Goal: Task Accomplishment & Management: Use online tool/utility

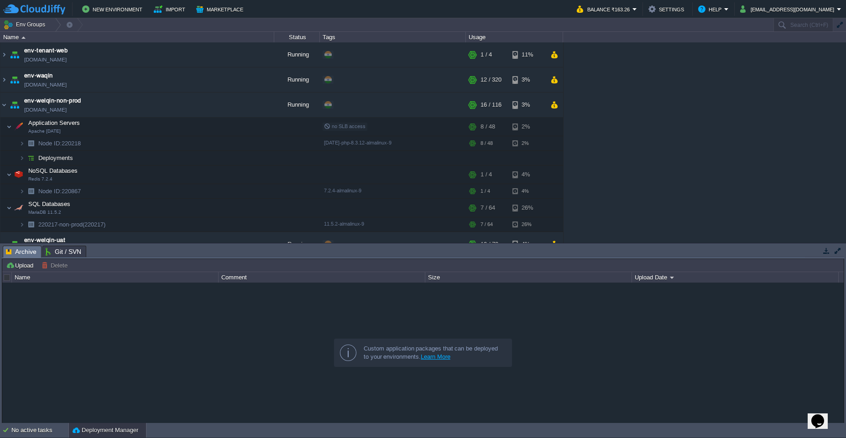
scroll to position [307, 0]
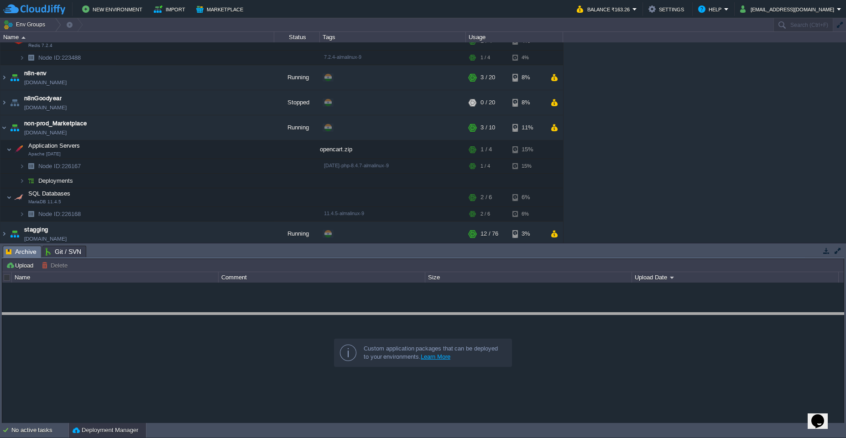
drag, startPoint x: 453, startPoint y: 251, endPoint x: 477, endPoint y: 380, distance: 130.4
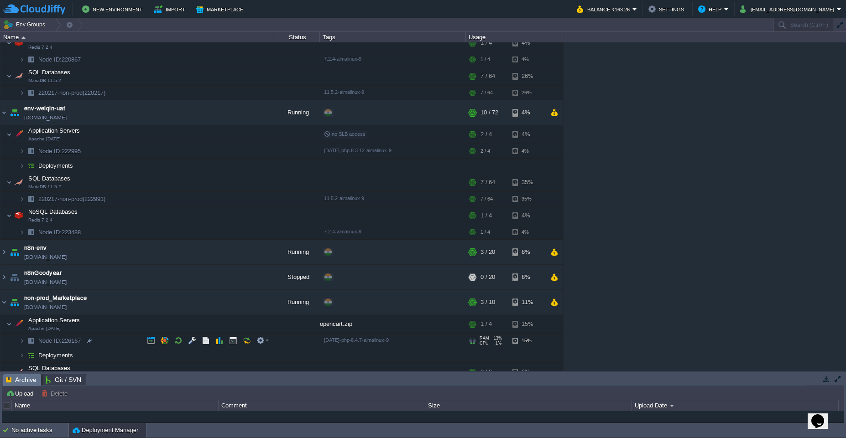
scroll to position [182, 0]
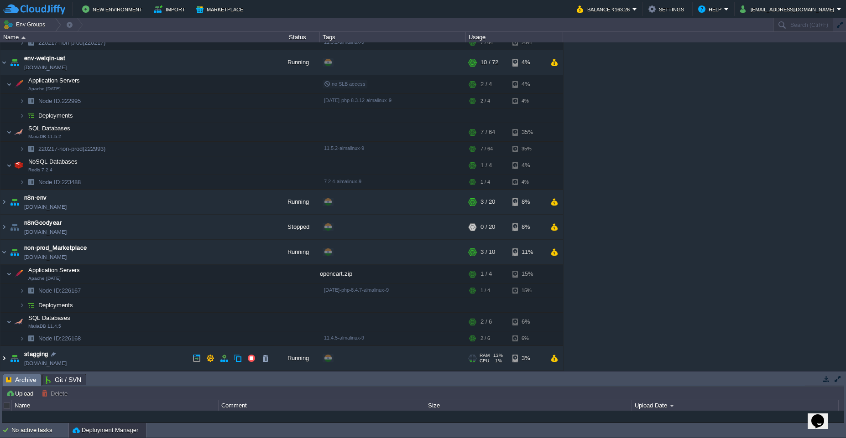
click at [6, 363] on img at bounding box center [3, 358] width 7 height 25
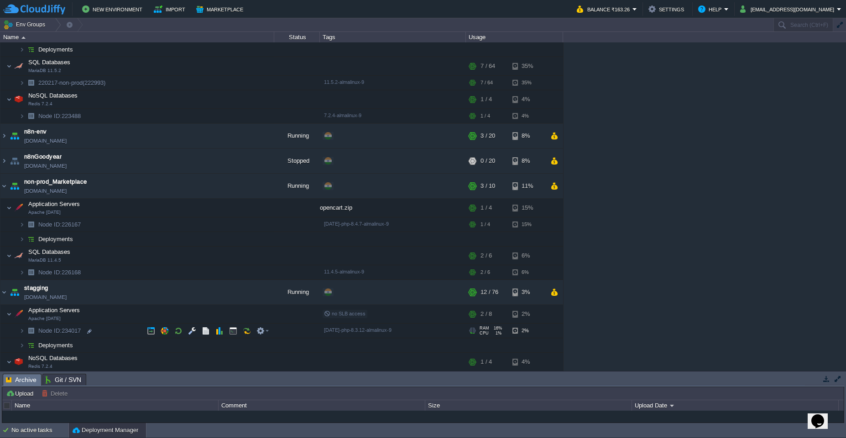
scroll to position [297, 0]
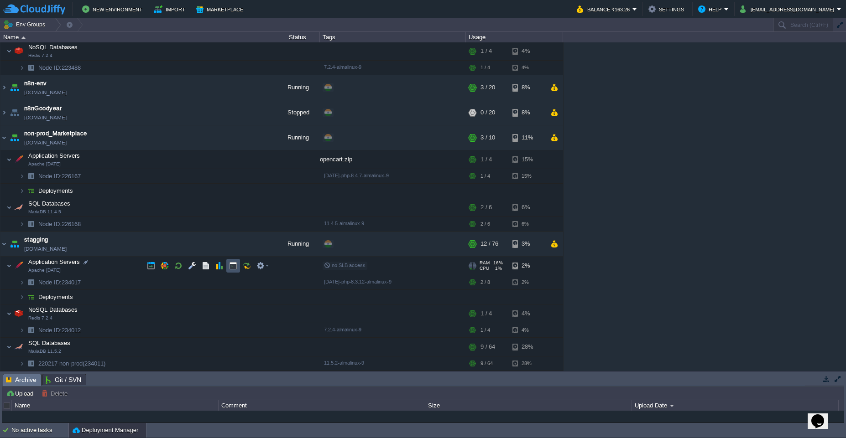
click at [237, 269] on button "button" at bounding box center [233, 266] width 8 height 8
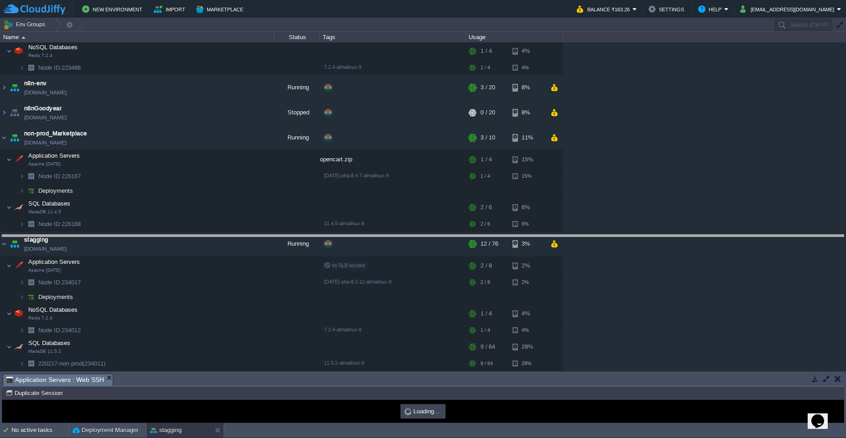
drag, startPoint x: 439, startPoint y: 384, endPoint x: 412, endPoint y: 170, distance: 215.7
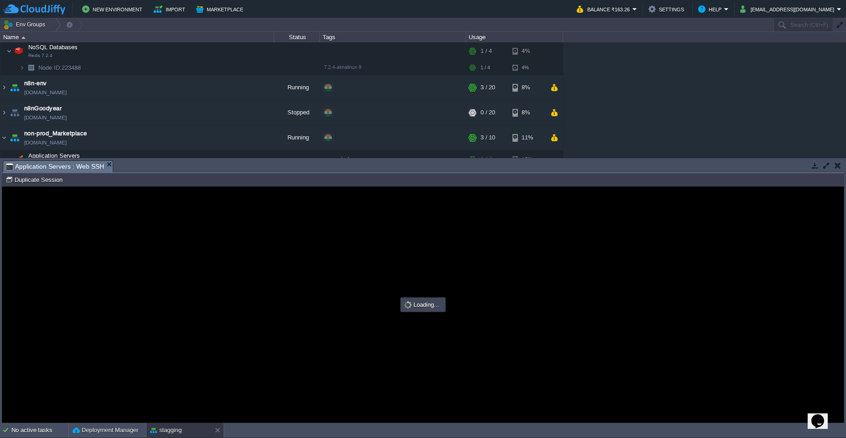
scroll to position [0, 0]
type input "#000000"
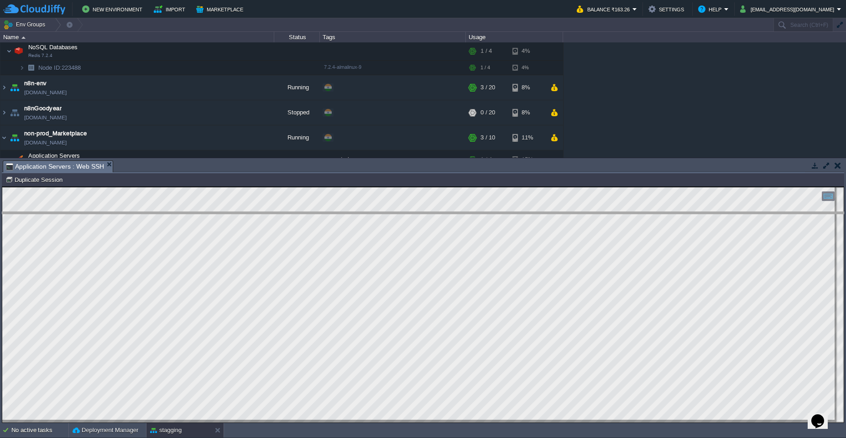
drag, startPoint x: 358, startPoint y: 171, endPoint x: 366, endPoint y: 231, distance: 60.4
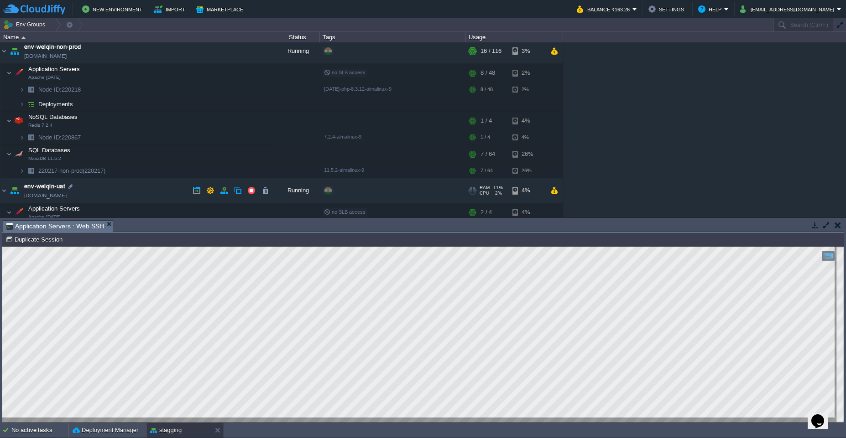
scroll to position [50, 0]
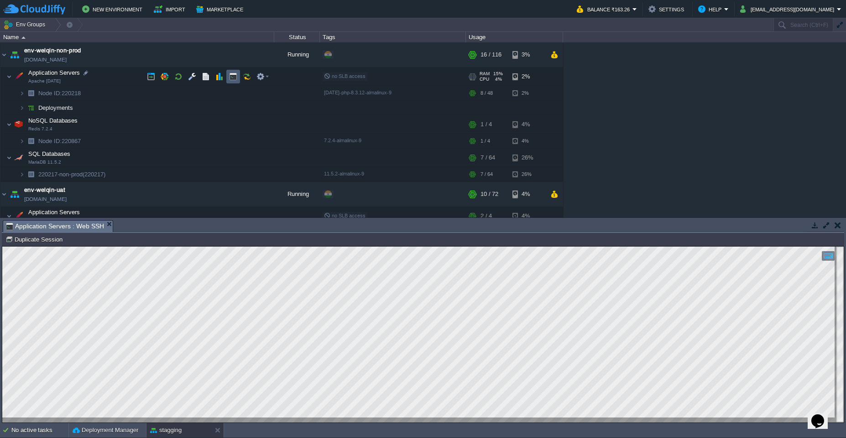
click at [230, 83] on td at bounding box center [233, 77] width 14 height 14
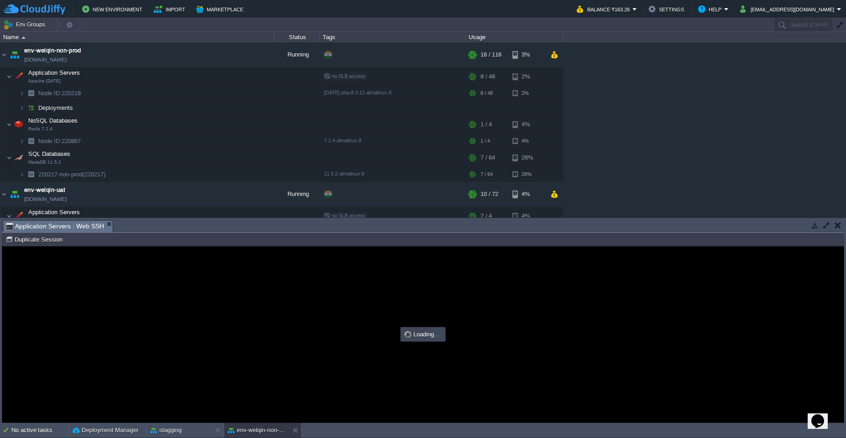
type input "#000000"
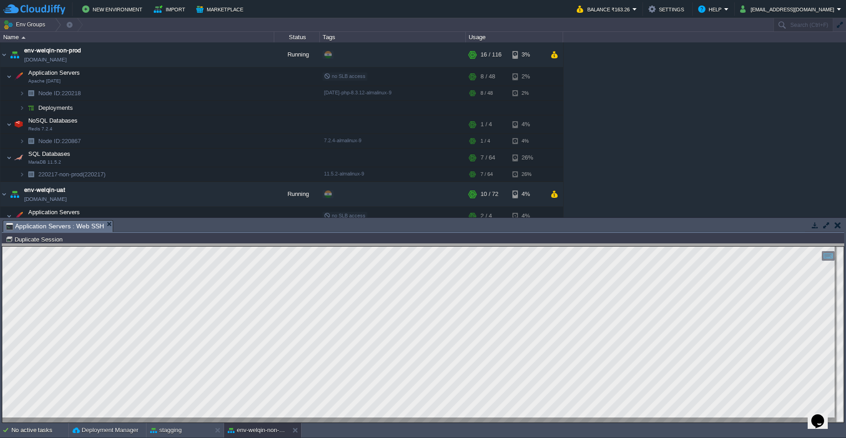
drag, startPoint x: 342, startPoint y: 231, endPoint x: 333, endPoint y: 255, distance: 25.6
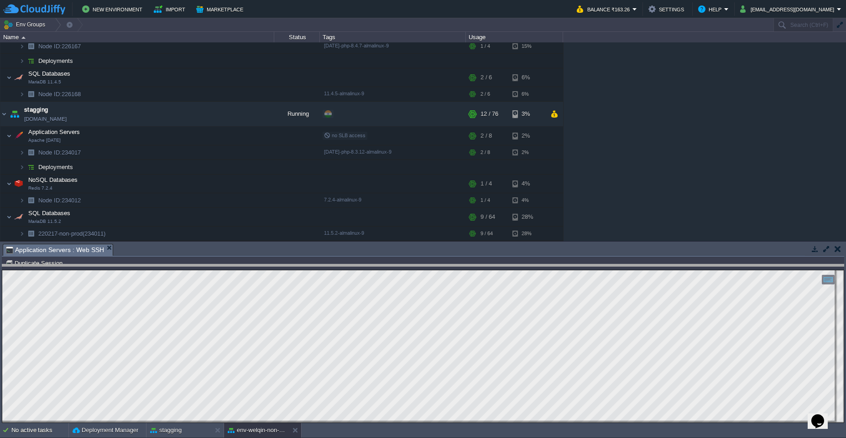
scroll to position [406, 0]
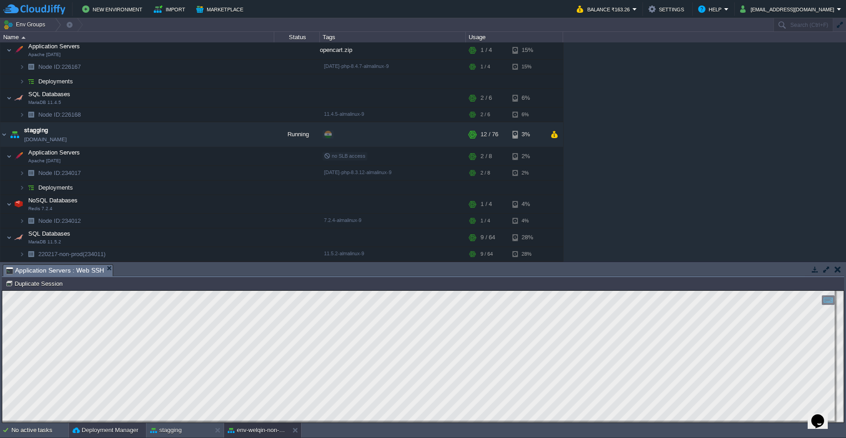
click at [105, 432] on button "Deployment Manager" at bounding box center [106, 430] width 66 height 9
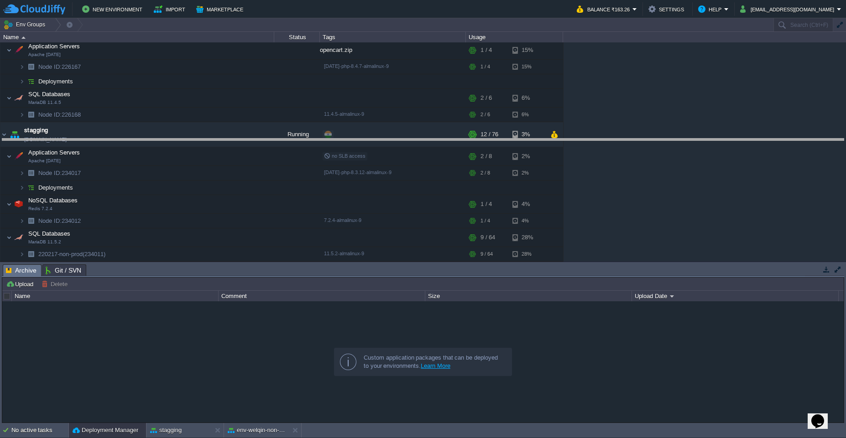
drag, startPoint x: 404, startPoint y: 275, endPoint x: 392, endPoint y: 149, distance: 126.5
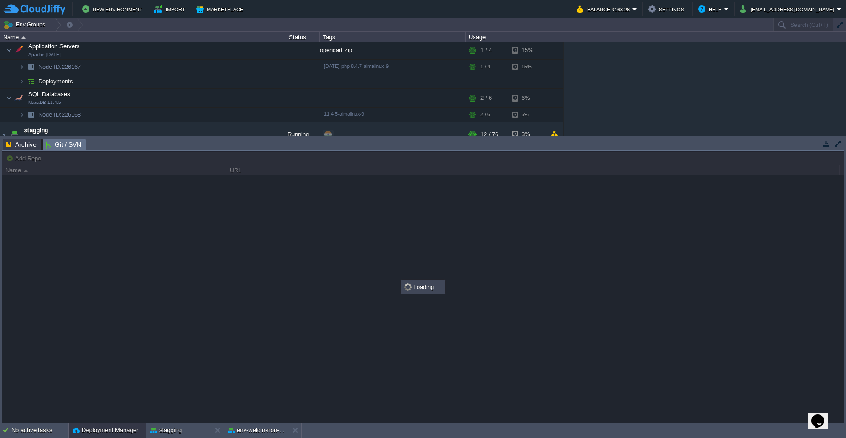
click at [70, 146] on span "Git / SVN" at bounding box center [64, 144] width 36 height 11
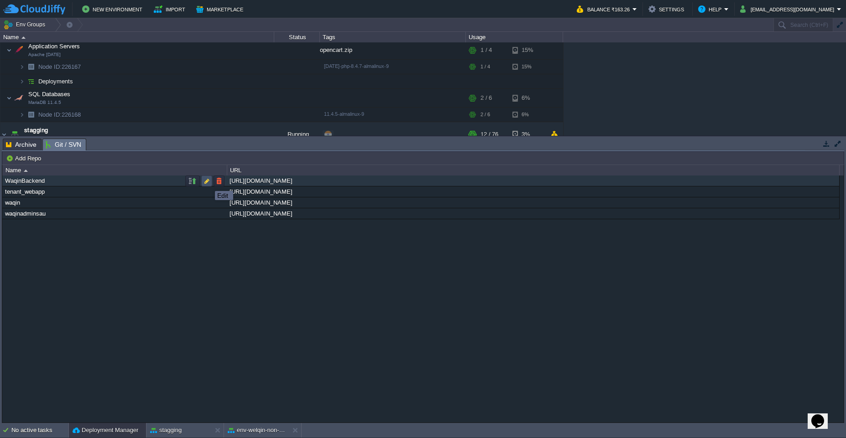
click at [208, 183] on button "button" at bounding box center [207, 181] width 8 height 8
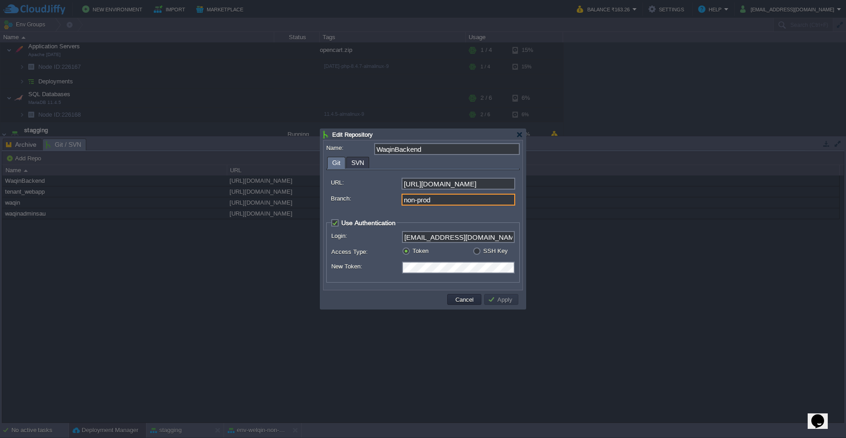
click at [448, 201] on input "non-prod" at bounding box center [458, 200] width 114 height 12
click at [467, 302] on button "Cancel" at bounding box center [465, 300] width 24 height 8
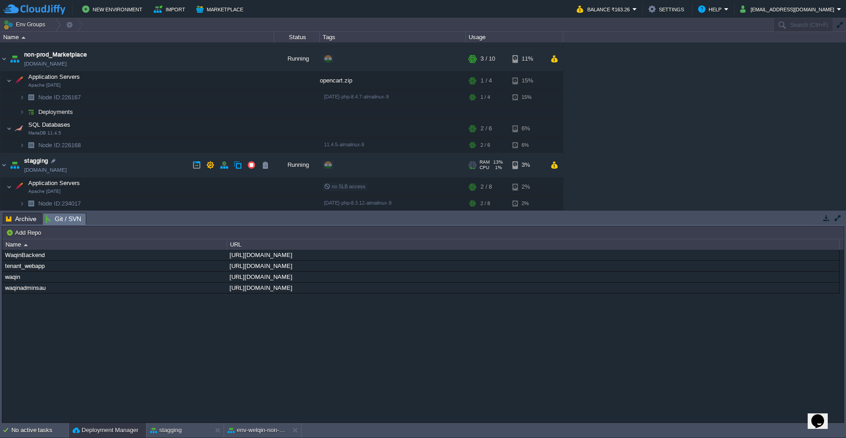
scroll to position [458, 0]
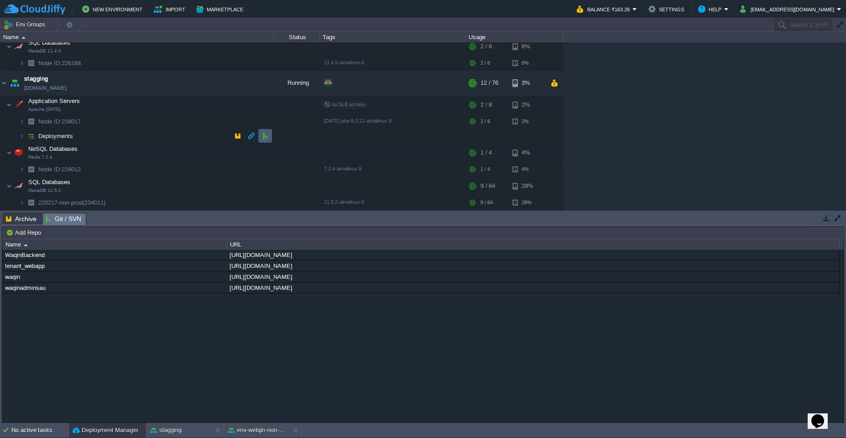
click at [264, 137] on button "button" at bounding box center [265, 136] width 8 height 8
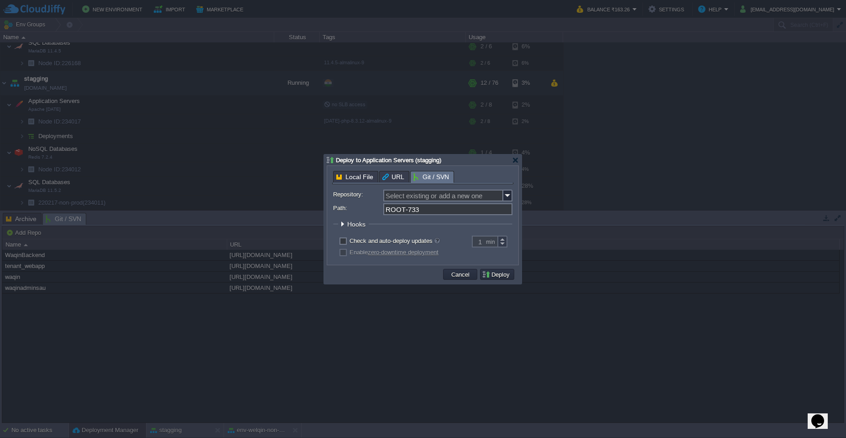
click at [385, 180] on span "URL" at bounding box center [393, 177] width 22 height 11
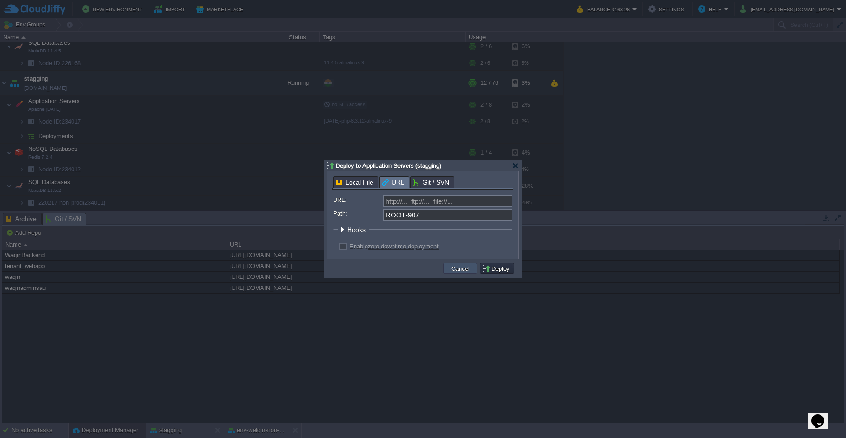
click at [462, 270] on button "Cancel" at bounding box center [460, 269] width 24 height 8
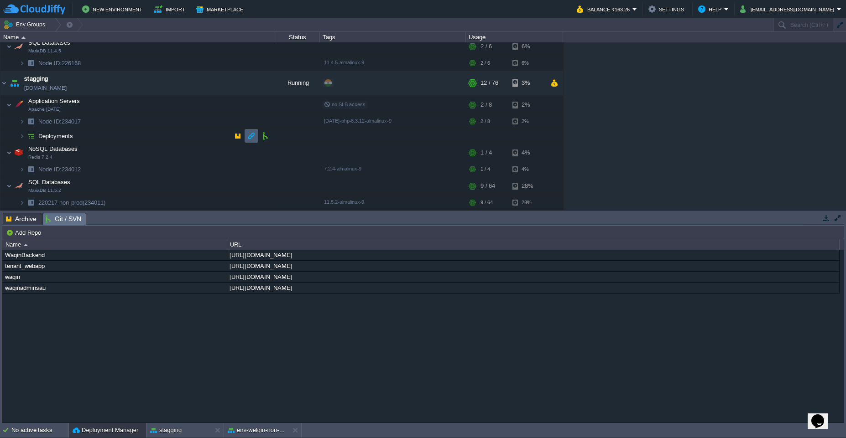
click at [245, 138] on td at bounding box center [252, 136] width 14 height 14
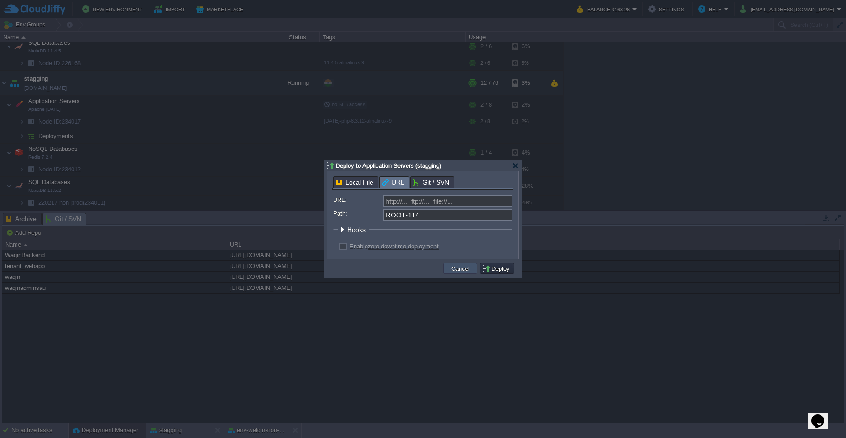
click at [461, 268] on button "Cancel" at bounding box center [460, 269] width 24 height 8
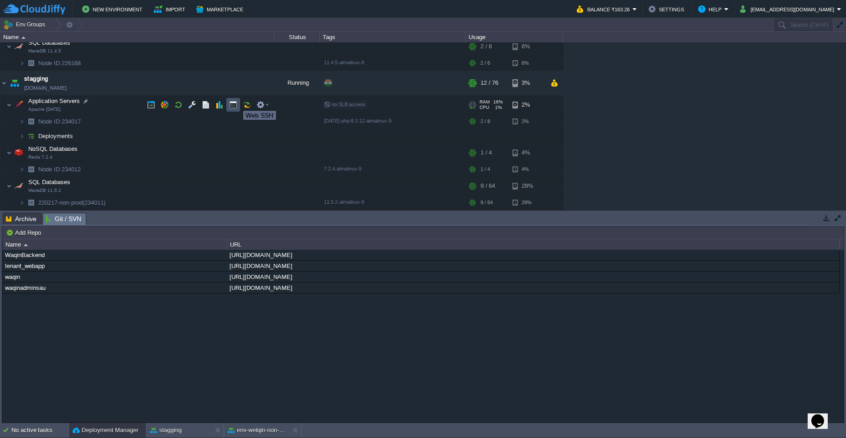
click at [232, 103] on button "button" at bounding box center [233, 105] width 8 height 8
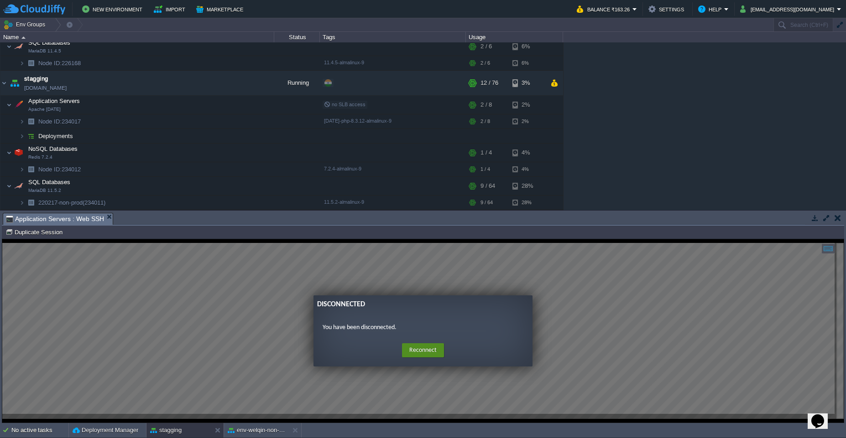
click at [428, 348] on button "Reconnect" at bounding box center [423, 350] width 42 height 15
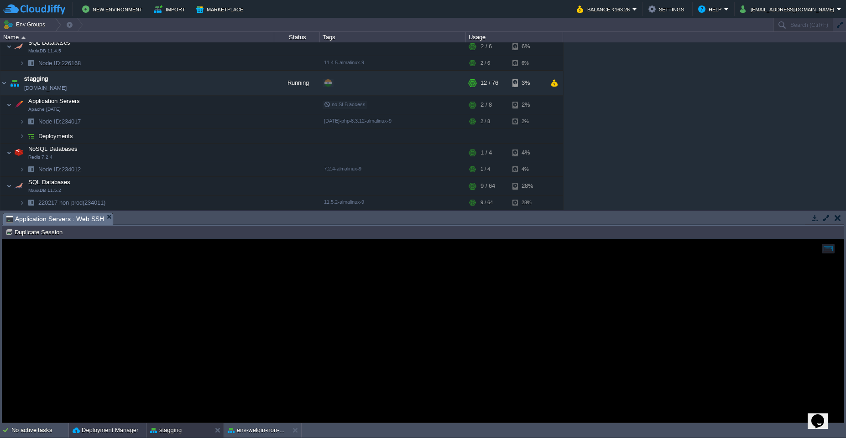
click at [129, 434] on button "Deployment Manager" at bounding box center [106, 430] width 66 height 9
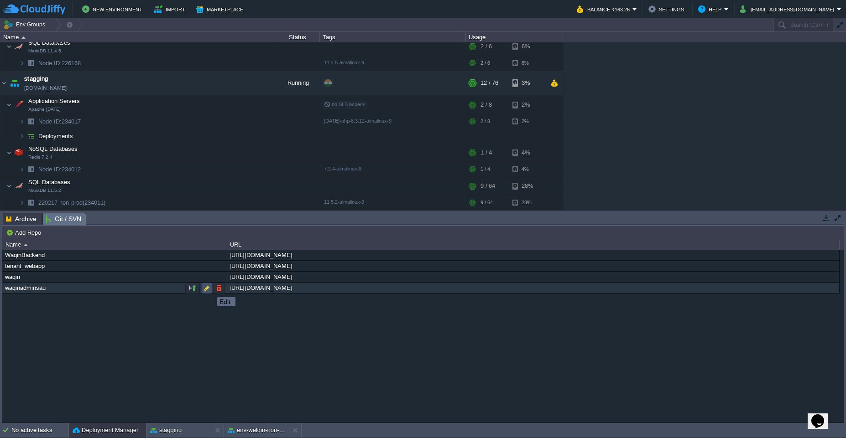
click at [208, 289] on button "button" at bounding box center [207, 288] width 8 height 8
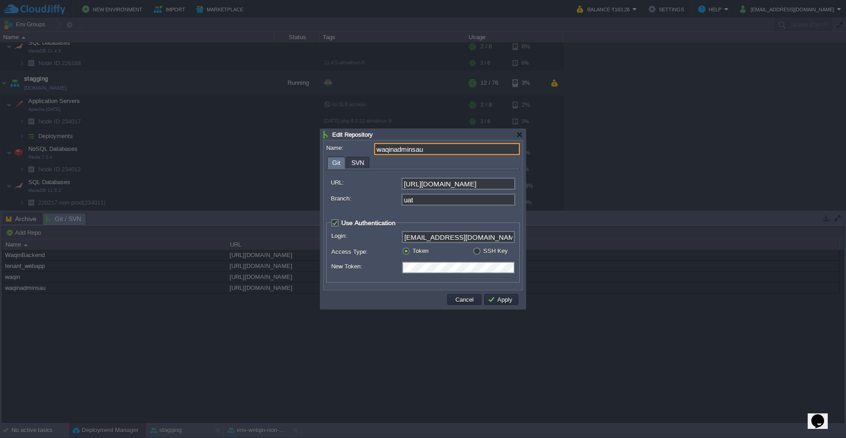
click at [434, 201] on input "uat" at bounding box center [458, 200] width 114 height 12
click at [471, 300] on button "Cancel" at bounding box center [465, 300] width 24 height 8
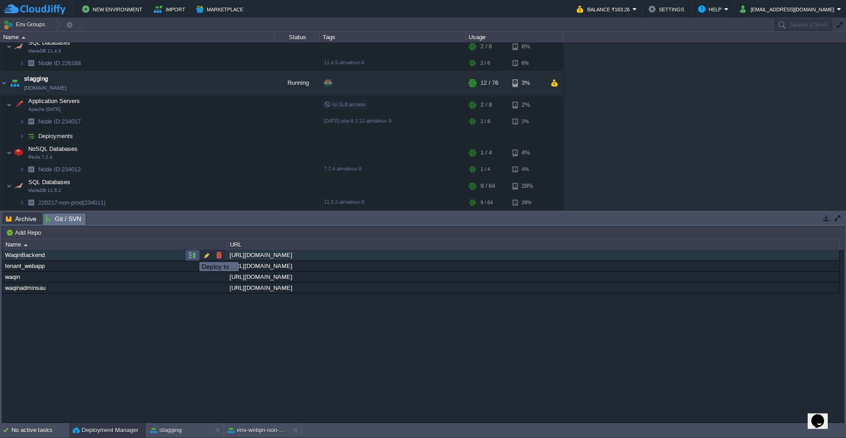
click at [190, 257] on button "button" at bounding box center [192, 255] width 8 height 8
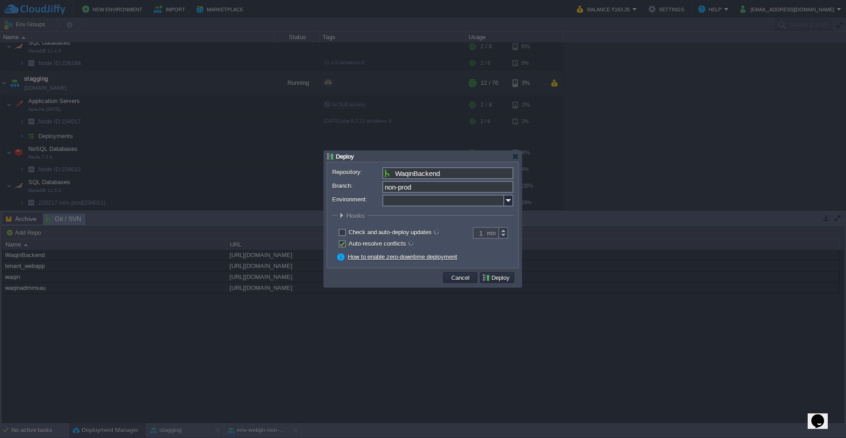
click at [444, 188] on input "non-prod" at bounding box center [447, 187] width 131 height 12
click at [508, 204] on img at bounding box center [508, 201] width 9 height 12
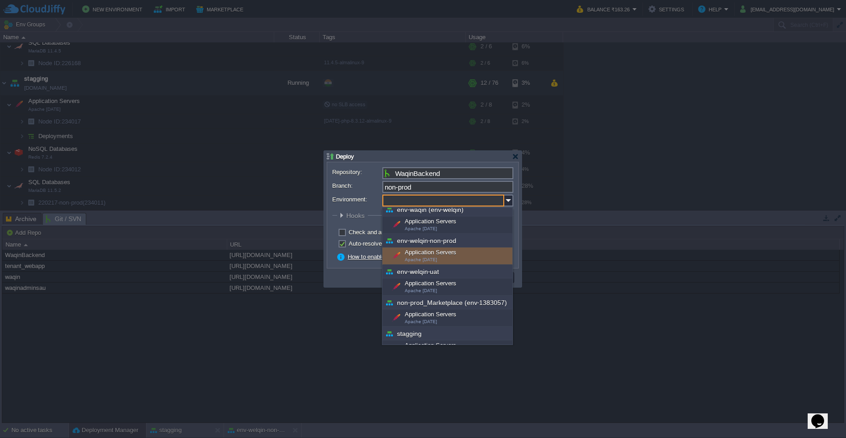
scroll to position [49, 0]
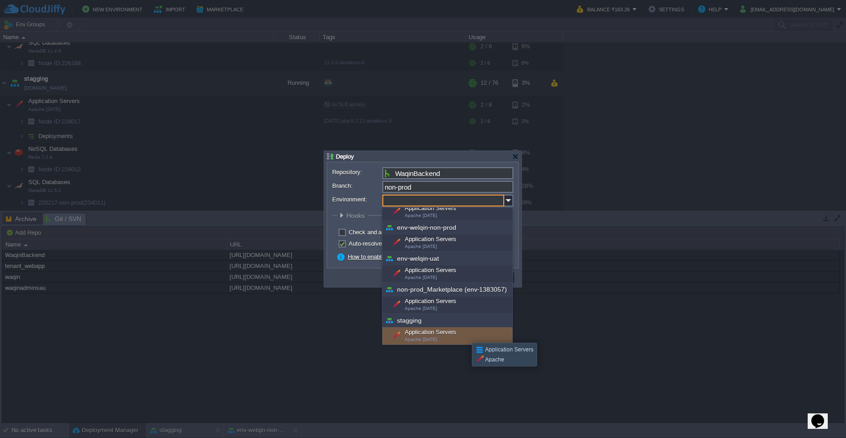
click at [465, 335] on div "Application Servers Apache [DATE]" at bounding box center [447, 336] width 130 height 17
type input "Application Servers (stagging)"
type input "ROOT-925"
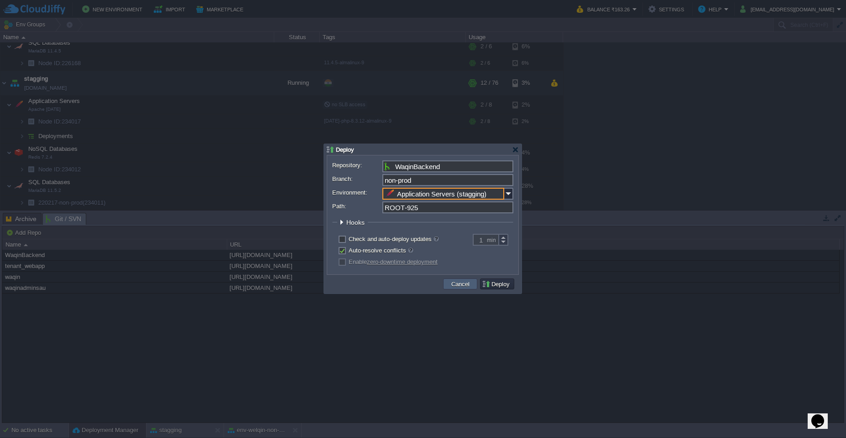
click at [472, 282] on button "Cancel" at bounding box center [460, 284] width 24 height 8
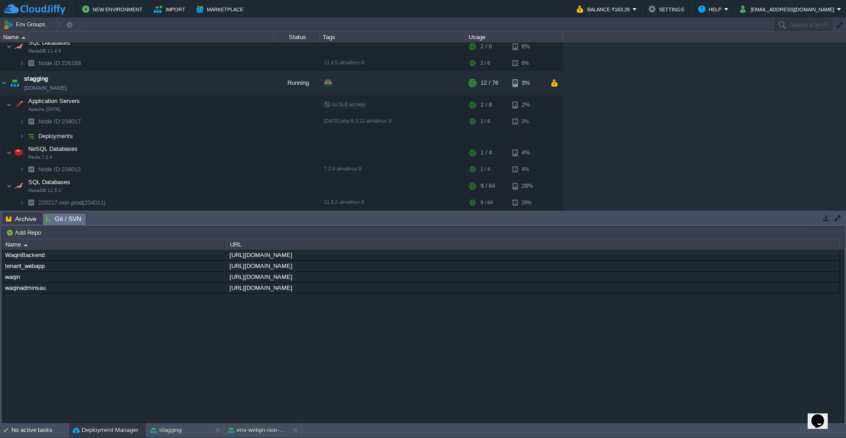
click at [213, 242] on div "Name" at bounding box center [115, 244] width 224 height 10
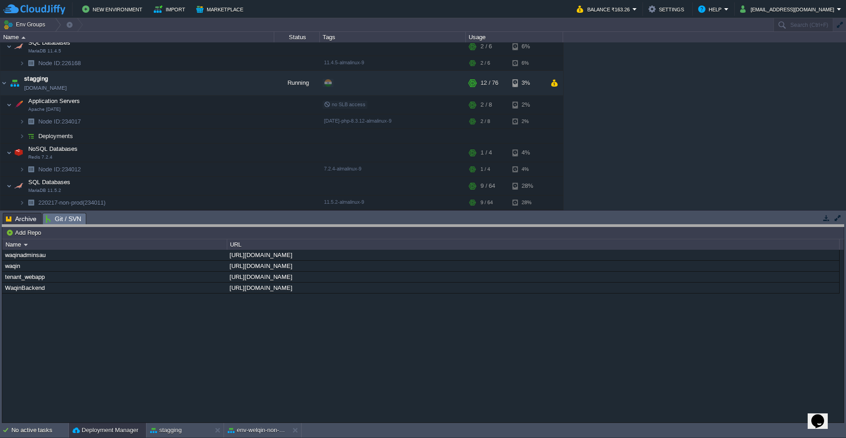
drag, startPoint x: 204, startPoint y: 223, endPoint x: 203, endPoint y: 234, distance: 11.9
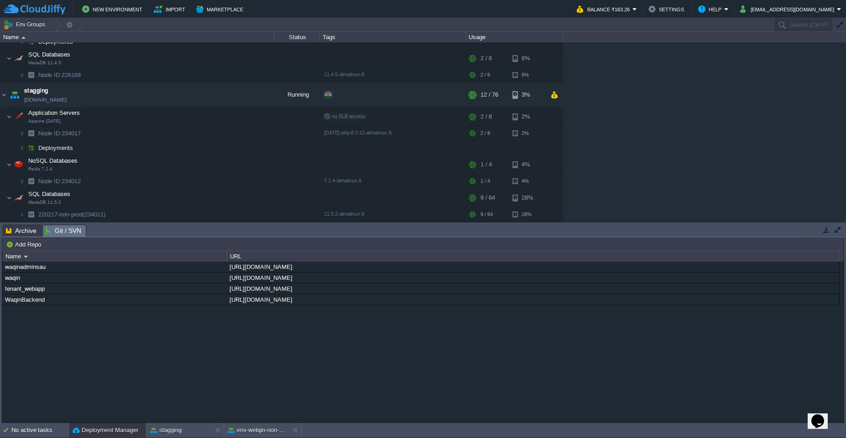
click at [72, 234] on span "Git / SVN" at bounding box center [64, 230] width 36 height 11
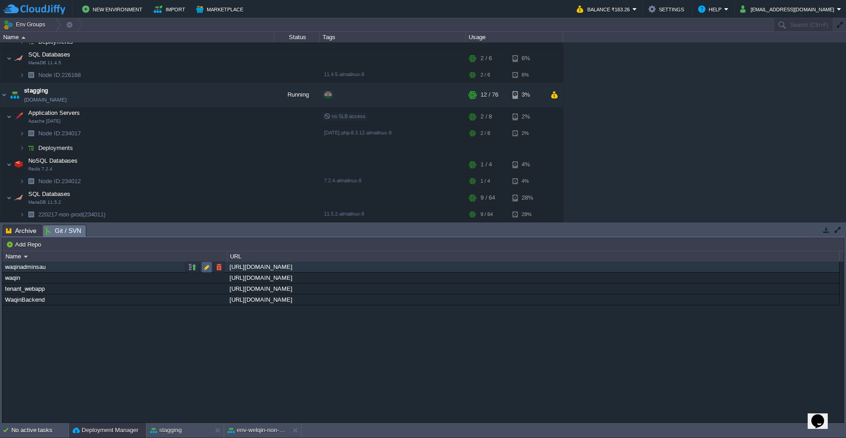
click at [206, 268] on button "button" at bounding box center [207, 267] width 8 height 8
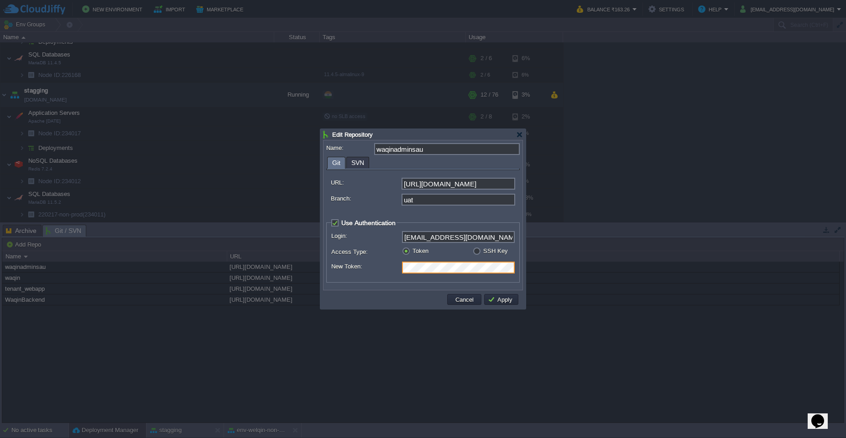
click at [319, 348] on div at bounding box center [423, 219] width 846 height 438
click at [466, 297] on button "Cancel" at bounding box center [465, 300] width 24 height 8
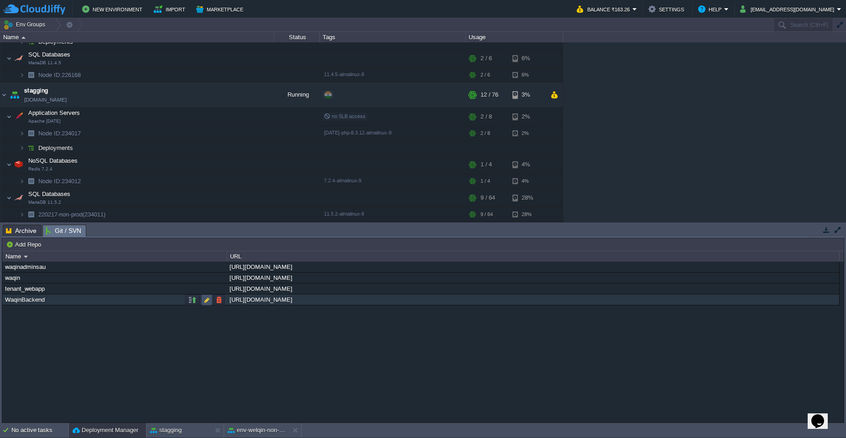
click at [208, 298] on button "button" at bounding box center [207, 300] width 8 height 8
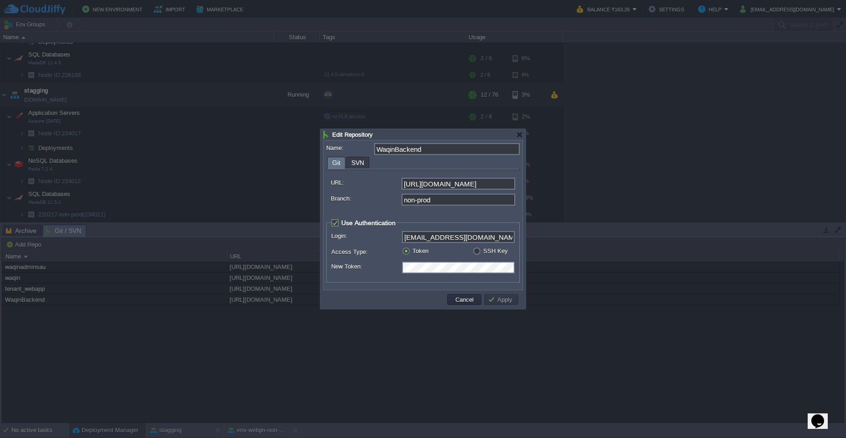
click at [362, 222] on span "Use Authentication" at bounding box center [368, 222] width 54 height 7
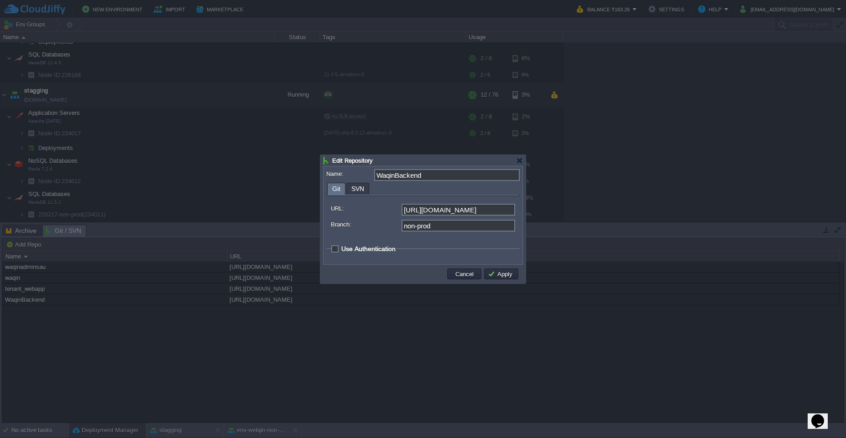
click at [367, 250] on span "Use Authentication" at bounding box center [368, 248] width 54 height 7
checkbox input "true"
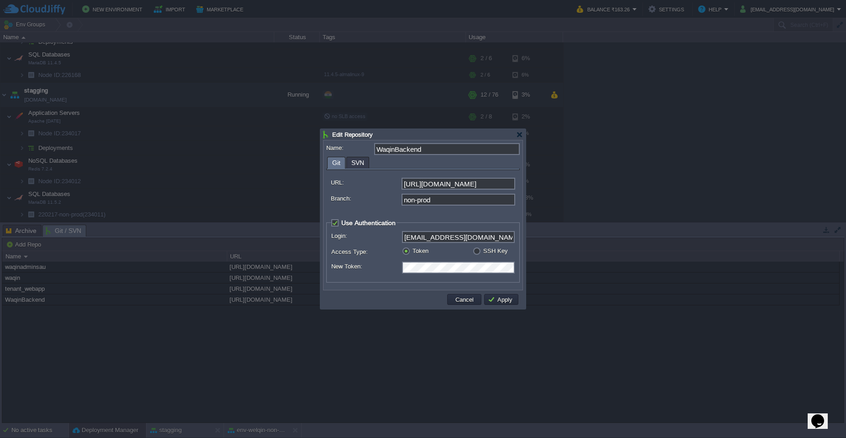
scroll to position [0, 0]
click at [397, 285] on div "URL: [URL][DOMAIN_NAME] Branch: non-prod Use Authentication Login: [EMAIL_ADDRE…" at bounding box center [422, 228] width 193 height 117
click at [499, 299] on button "Apply" at bounding box center [501, 300] width 27 height 8
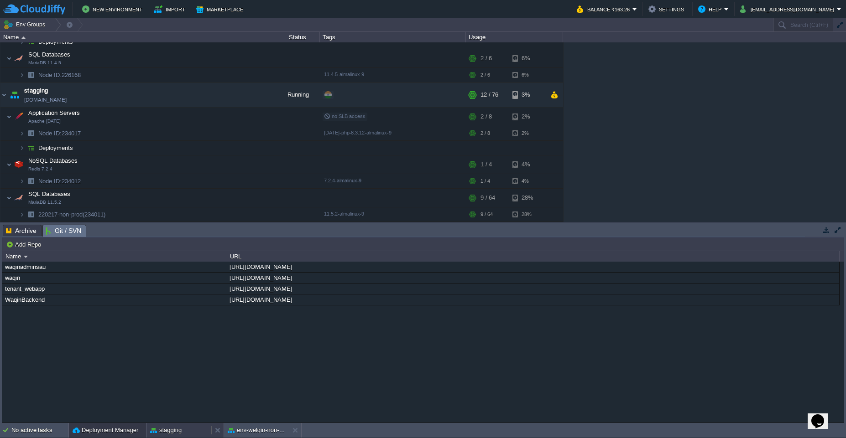
click at [196, 436] on div "stagging" at bounding box center [178, 430] width 65 height 15
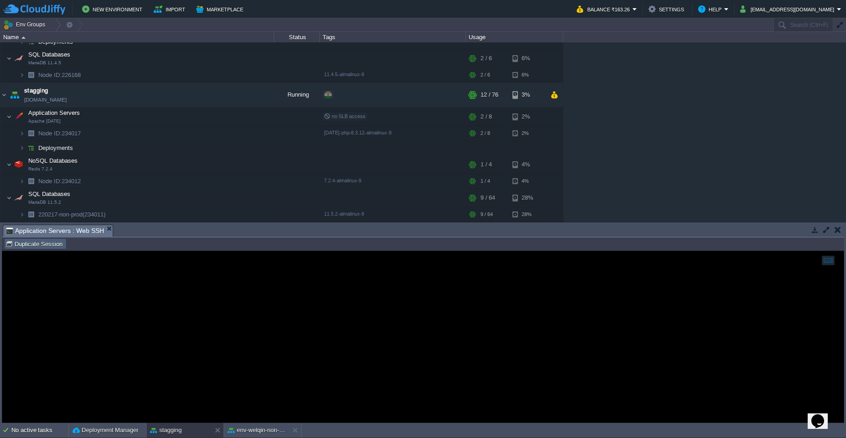
click at [51, 246] on button "Duplicate Session" at bounding box center [35, 244] width 60 height 8
type input "#000000"
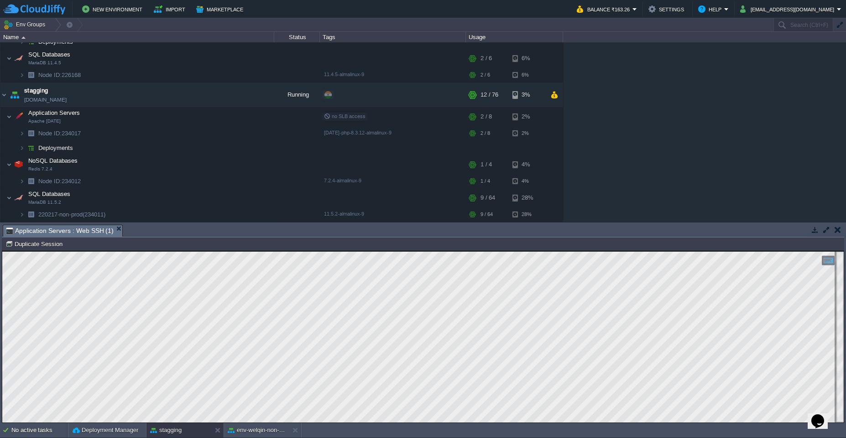
click at [2, 364] on div "Copy: Ctrl + Shift + C Paste: Ctrl + V Settings: Ctrl + Shift + Alt 0" at bounding box center [422, 337] width 841 height 172
click at [2, 251] on html "Copy: Ctrl + Shift + C Paste: Ctrl + V Settings: Ctrl + Shift + Alt 0" at bounding box center [422, 251] width 841 height 0
click at [104, 431] on button "Deployment Manager" at bounding box center [106, 430] width 66 height 9
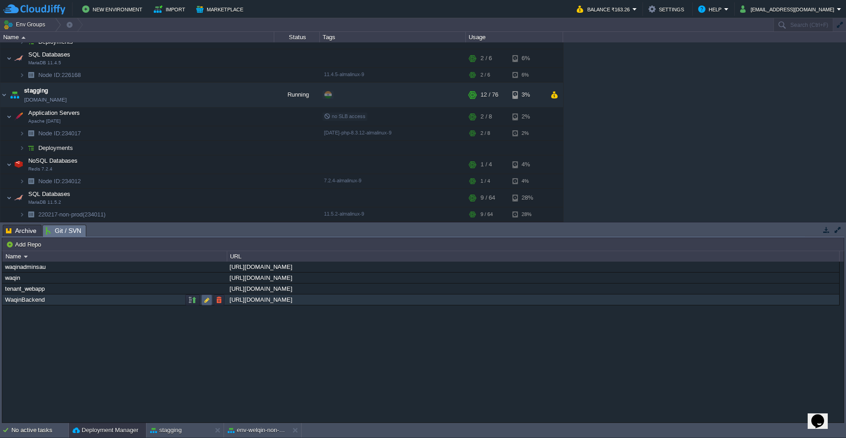
click at [206, 303] on button "button" at bounding box center [207, 300] width 8 height 8
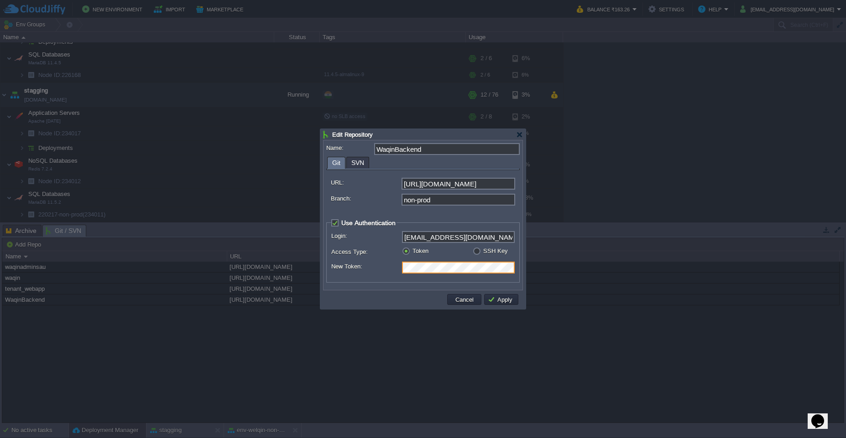
click at [383, 294] on td at bounding box center [385, 300] width 120 height 14
click at [499, 304] on td "Apply" at bounding box center [501, 299] width 34 height 11
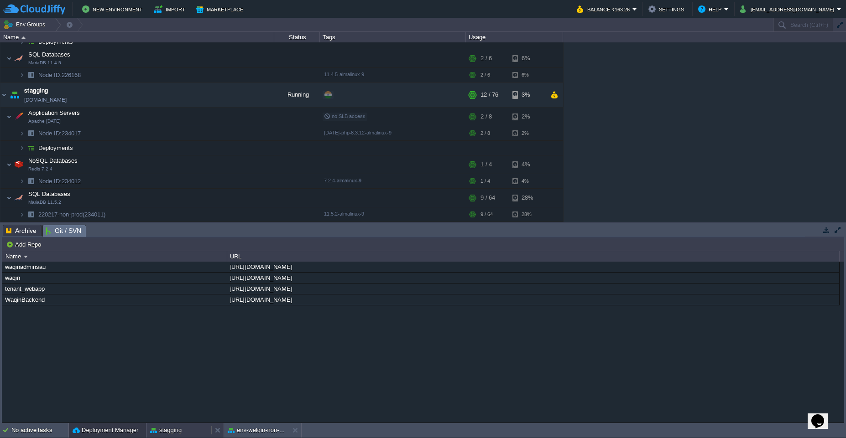
click at [190, 434] on div "stagging" at bounding box center [178, 430] width 65 height 15
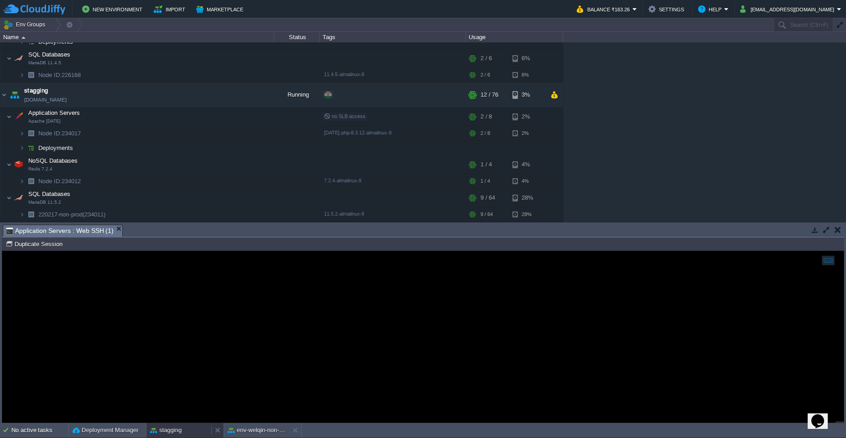
click at [190, 434] on div "stagging" at bounding box center [178, 430] width 65 height 15
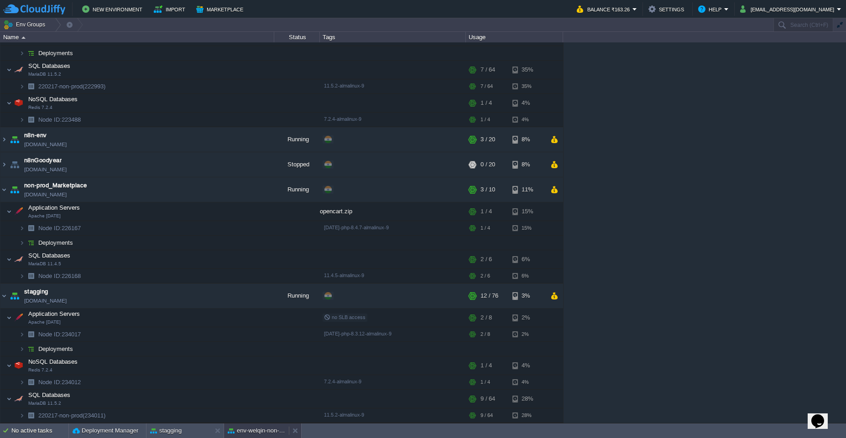
click at [254, 433] on button "env-welqin-non-prod" at bounding box center [256, 431] width 57 height 9
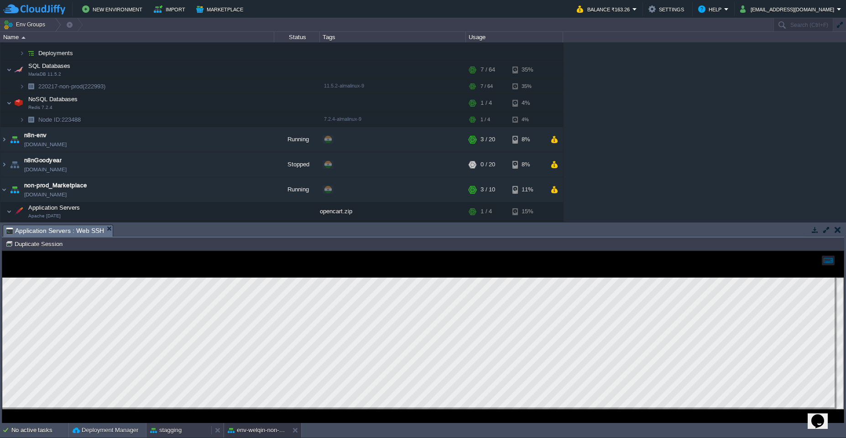
click at [175, 436] on div "stagging" at bounding box center [178, 430] width 65 height 15
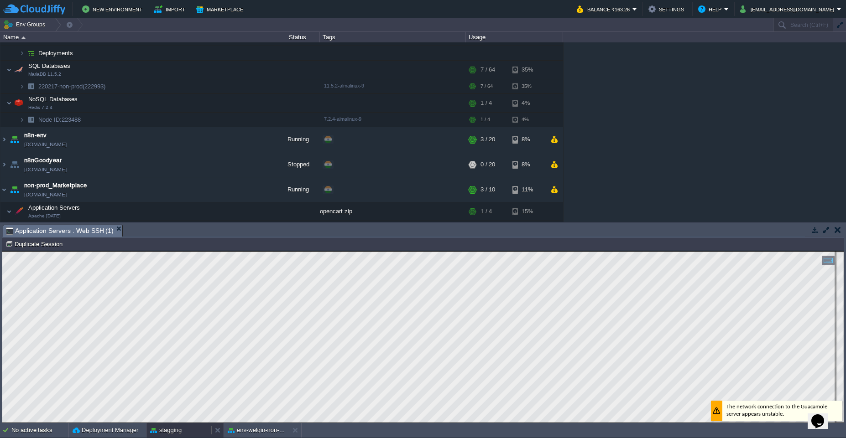
click at [187, 432] on div "stagging" at bounding box center [178, 430] width 65 height 15
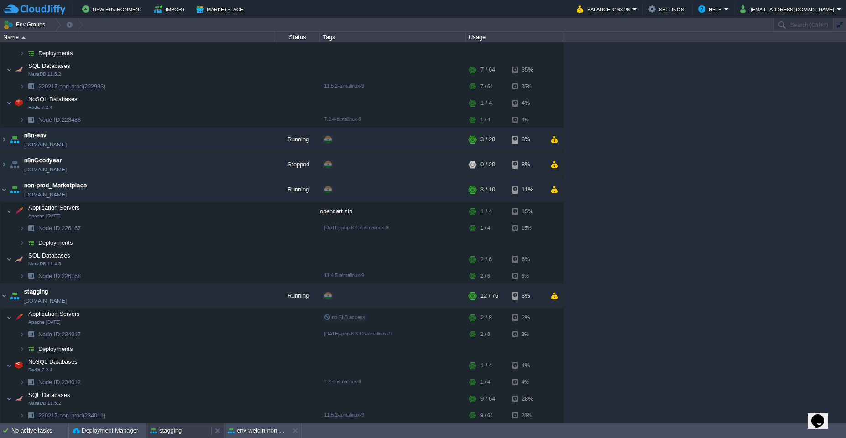
click at [184, 432] on div "stagging" at bounding box center [178, 431] width 65 height 15
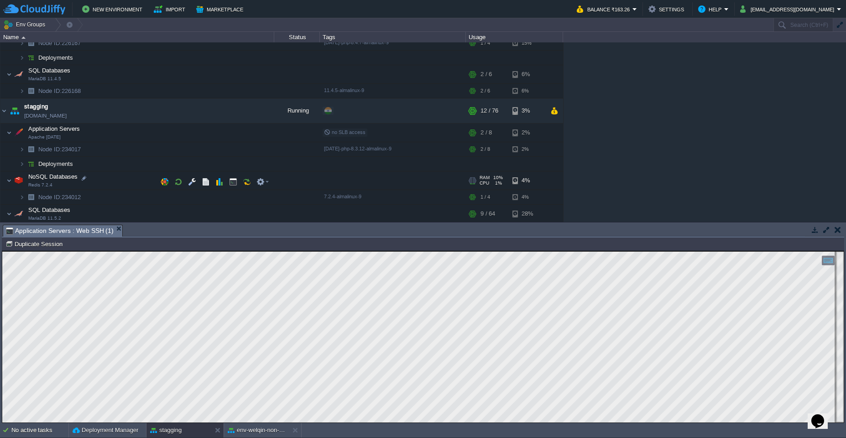
scroll to position [446, 0]
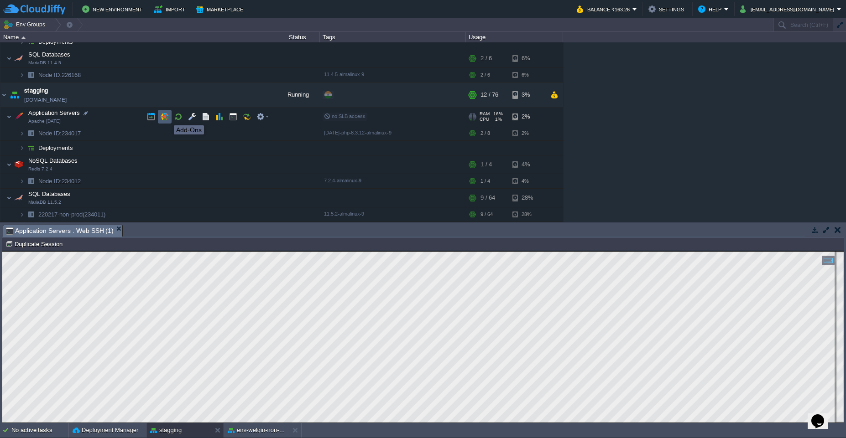
click at [163, 117] on button "button" at bounding box center [165, 117] width 8 height 8
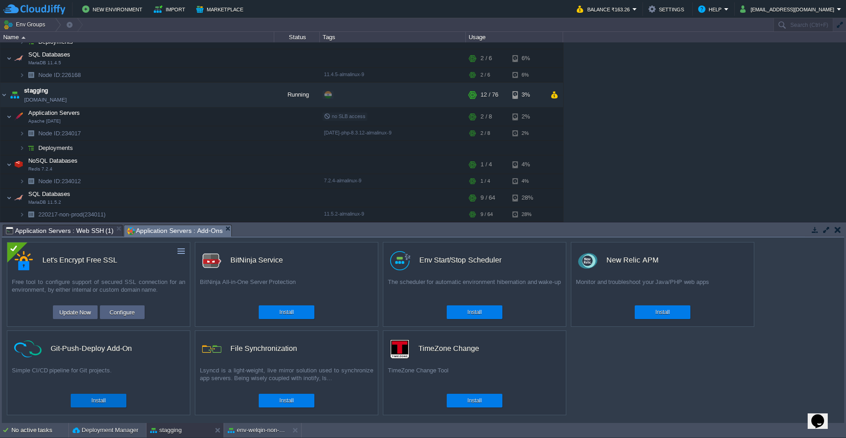
click at [113, 402] on div "Install" at bounding box center [99, 401] width 42 height 14
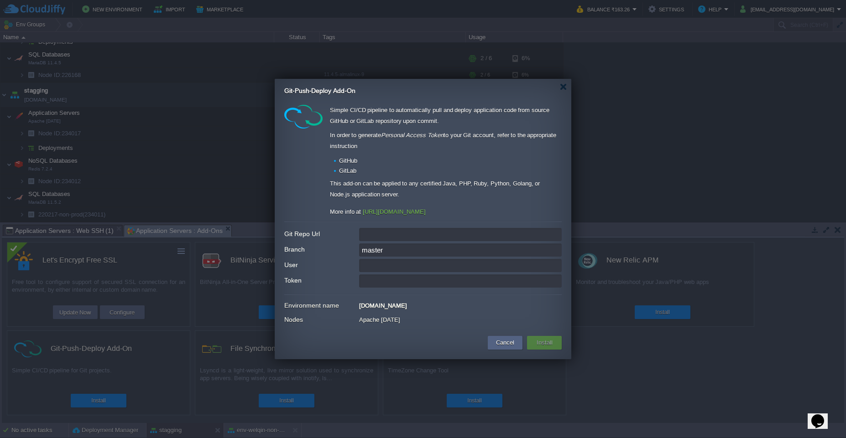
click at [398, 234] on input "Git Repo Url" at bounding box center [460, 234] width 203 height 13
paste input "[URL][DOMAIN_NAME]"
type input "[URL][DOMAIN_NAME]"
click at [412, 251] on input "master" at bounding box center [460, 250] width 203 height 13
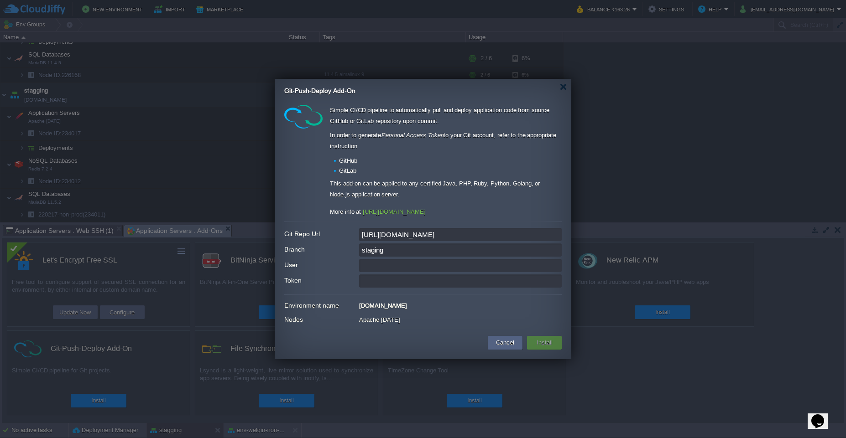
type input "staging"
click at [391, 254] on input "staging" at bounding box center [460, 250] width 203 height 13
type input "[EMAIL_ADDRESS][DOMAIN_NAME]"
click at [381, 286] on input "Token" at bounding box center [460, 281] width 203 height 13
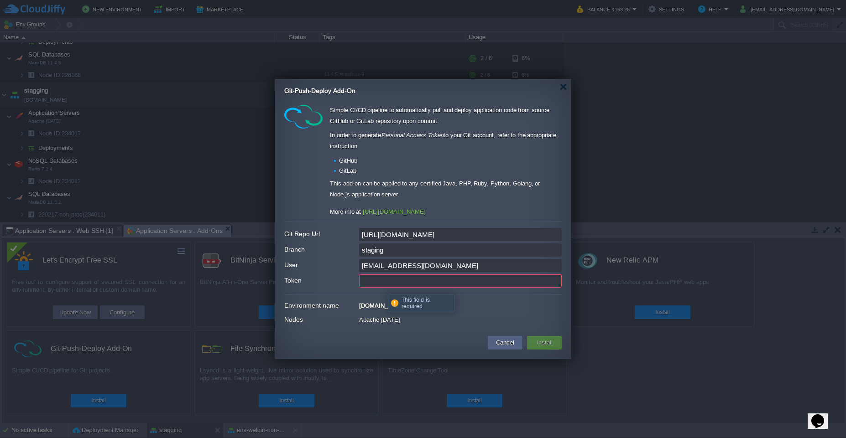
paste input "github_pat_11BSQMLOA0jSfDlUDXd569_vm4Cu58znBT1BPGy7CgZRX8raMT5MZMtVxf6CUGihbVWN…"
type input "github_pat_11BSQMLOA0jSfDlUDXd569_vm4Cu58znBT1BPGy7CgZRX8raMT5MZMtVxf6CUGihbVWN…"
click at [541, 343] on button "Install" at bounding box center [544, 343] width 21 height 11
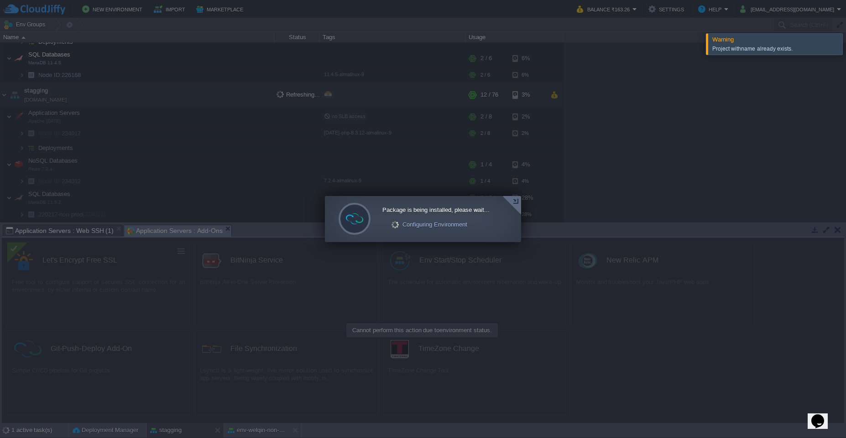
scroll to position [331, 0]
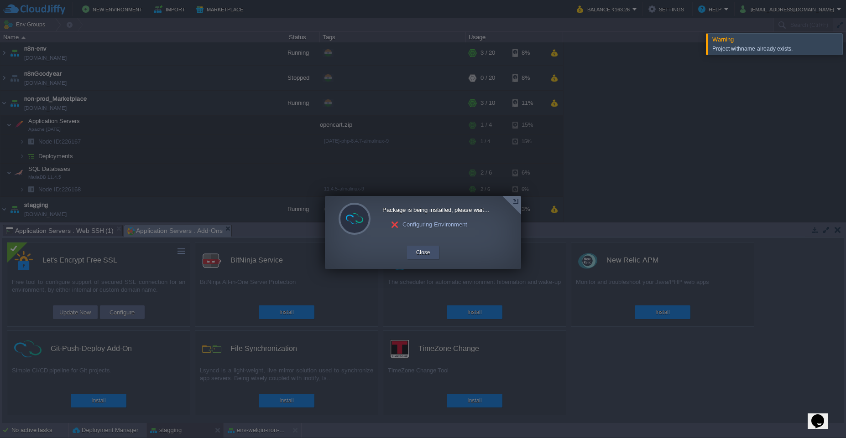
click at [422, 250] on button "Close" at bounding box center [423, 252] width 14 height 9
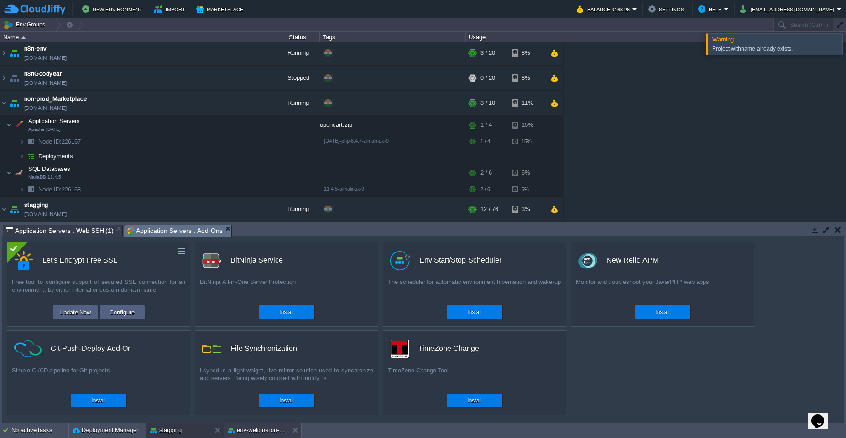
click at [249, 435] on div "env-welqin-non-prod" at bounding box center [256, 430] width 65 height 15
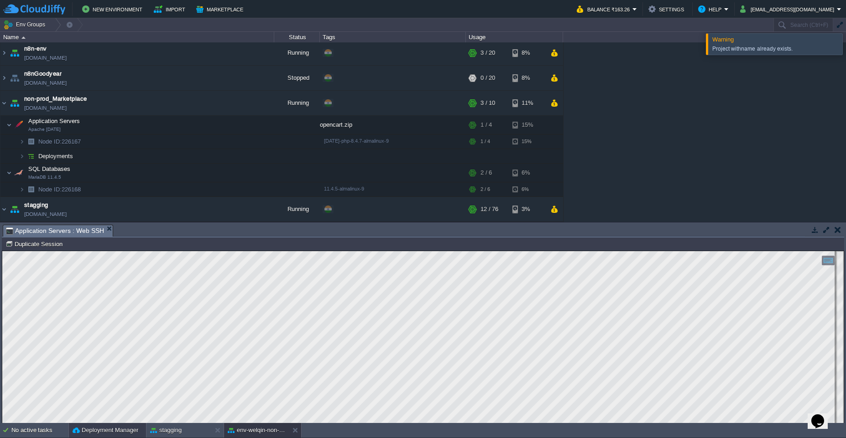
click at [84, 435] on div "Deployment Manager" at bounding box center [107, 430] width 77 height 15
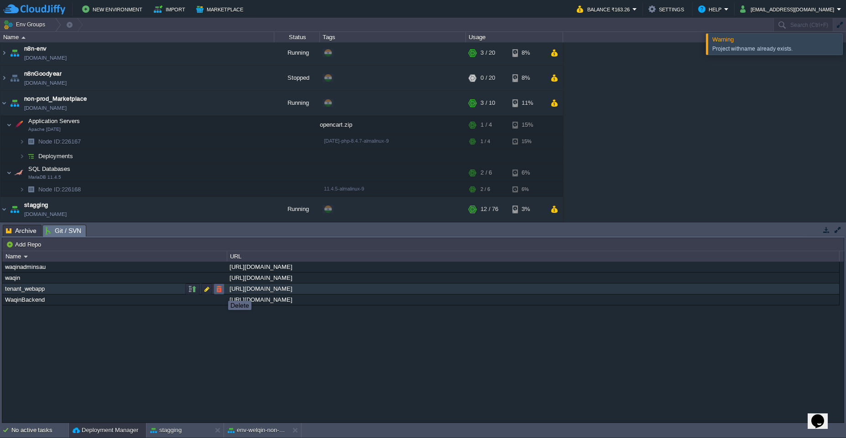
click at [221, 291] on button "button" at bounding box center [219, 289] width 8 height 8
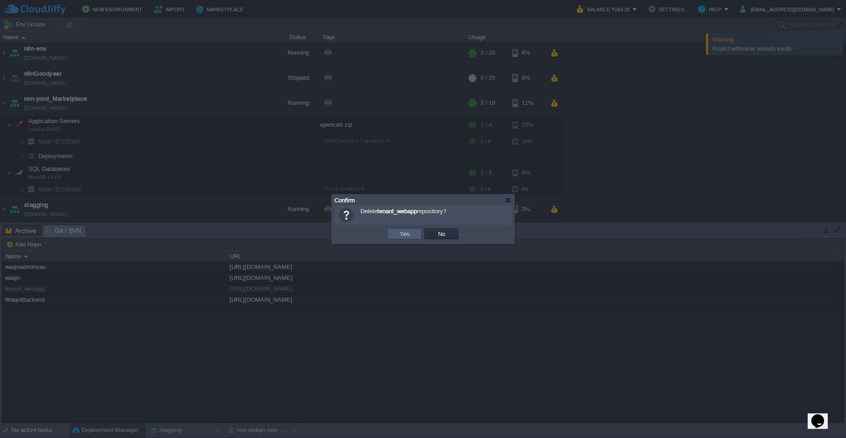
click at [397, 235] on button "Yes" at bounding box center [405, 234] width 16 height 8
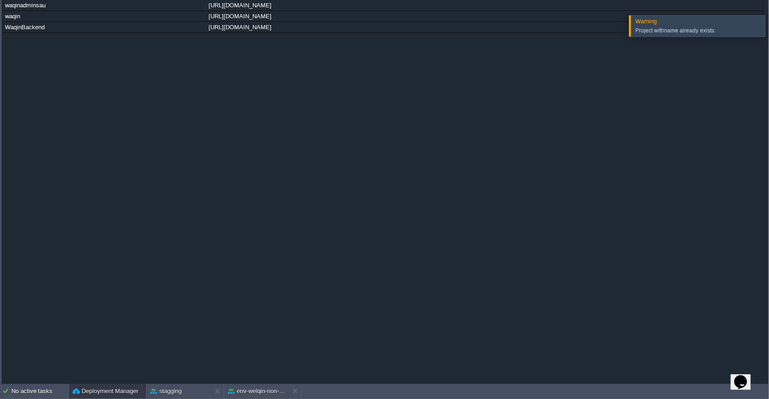
click at [286, 152] on div "waqinadminsau [URL][DOMAIN_NAME] waqin [URL][DOMAIN_NAME] WaqinBackend [URL][DO…" at bounding box center [384, 192] width 765 height 384
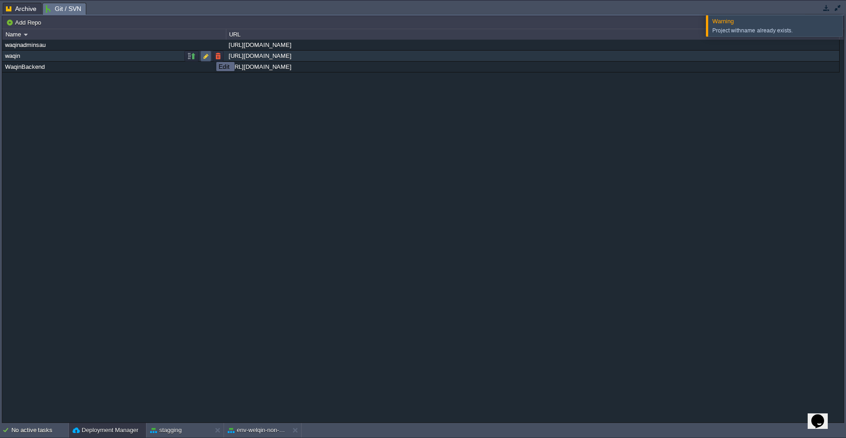
click at [208, 54] on button "button" at bounding box center [206, 56] width 8 height 8
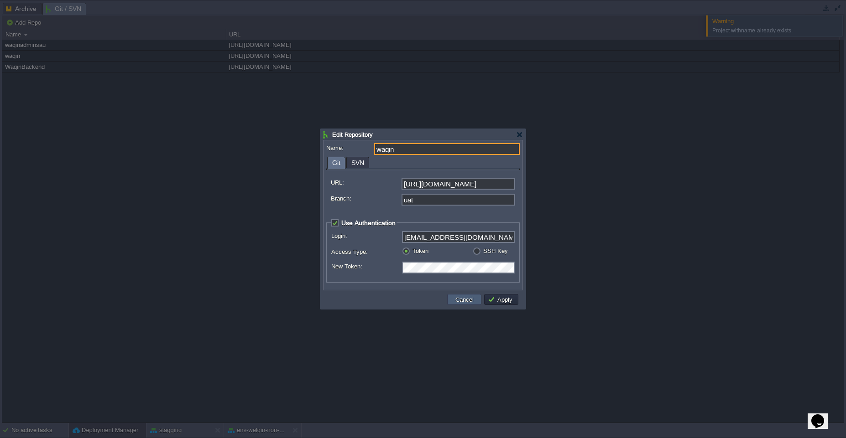
click at [475, 297] on button "Cancel" at bounding box center [465, 300] width 24 height 8
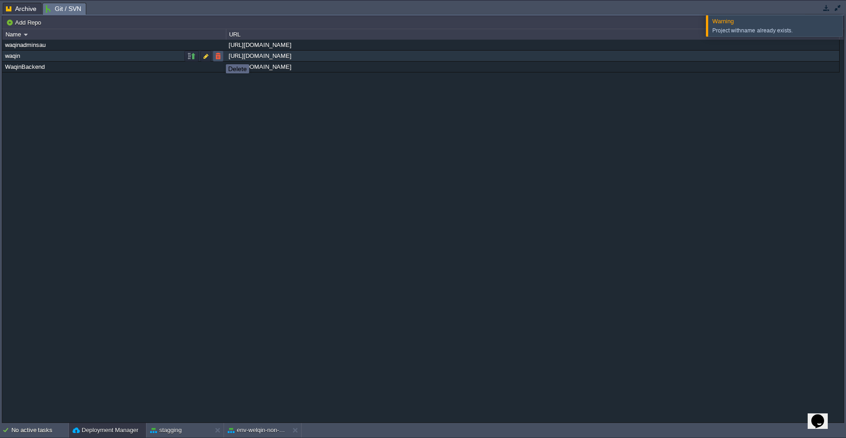
click at [219, 56] on button "button" at bounding box center [218, 56] width 8 height 8
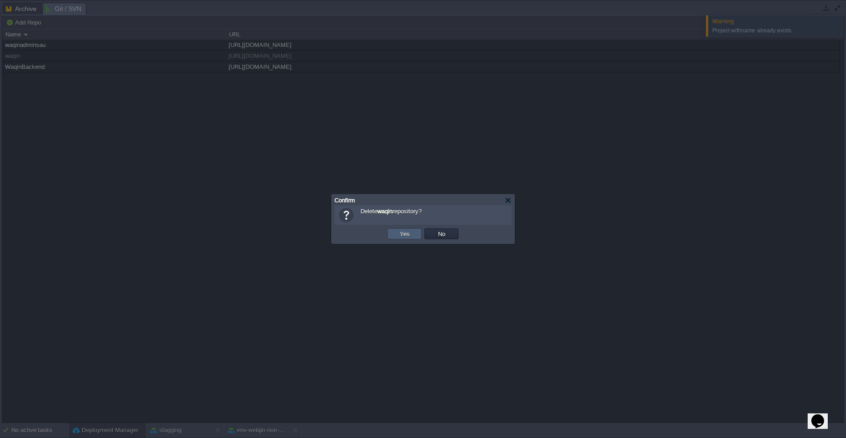
click at [404, 237] on button "Yes" at bounding box center [405, 234] width 16 height 8
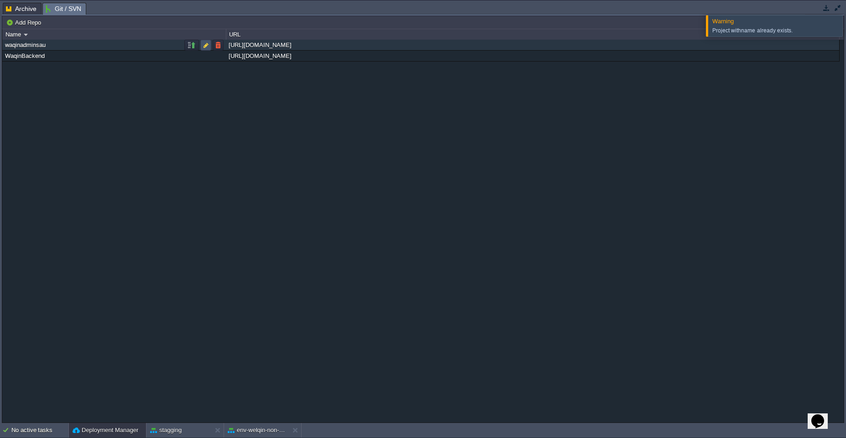
click at [208, 44] on button "button" at bounding box center [206, 45] width 8 height 8
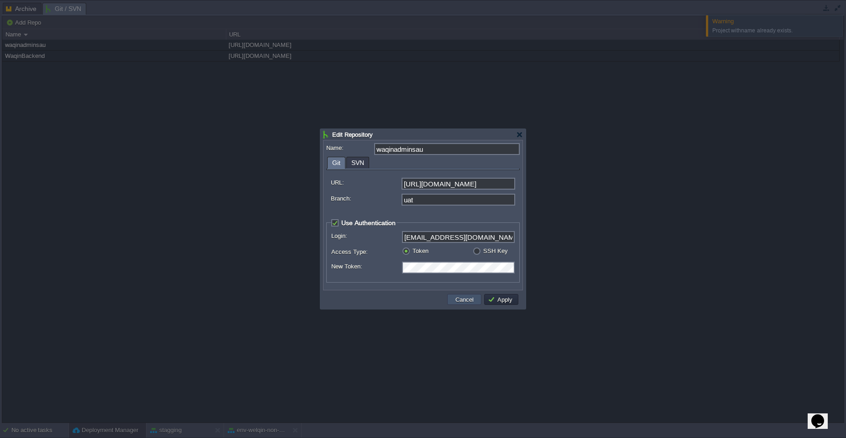
click at [462, 303] on button "Cancel" at bounding box center [465, 300] width 24 height 8
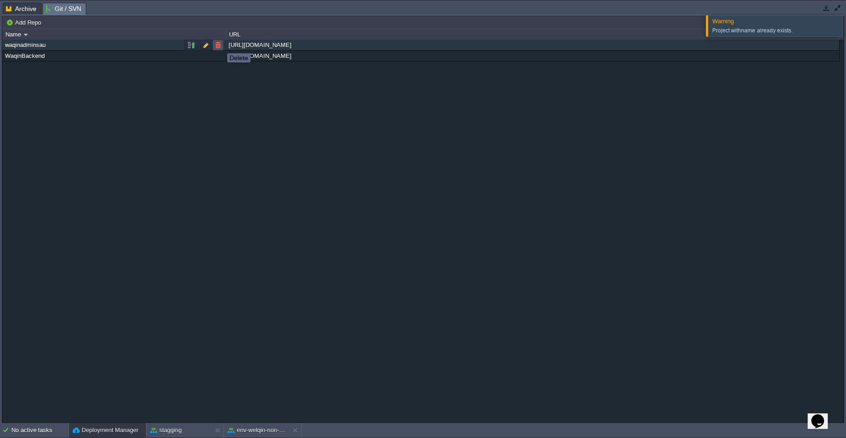
click at [219, 45] on button "button" at bounding box center [218, 45] width 8 height 8
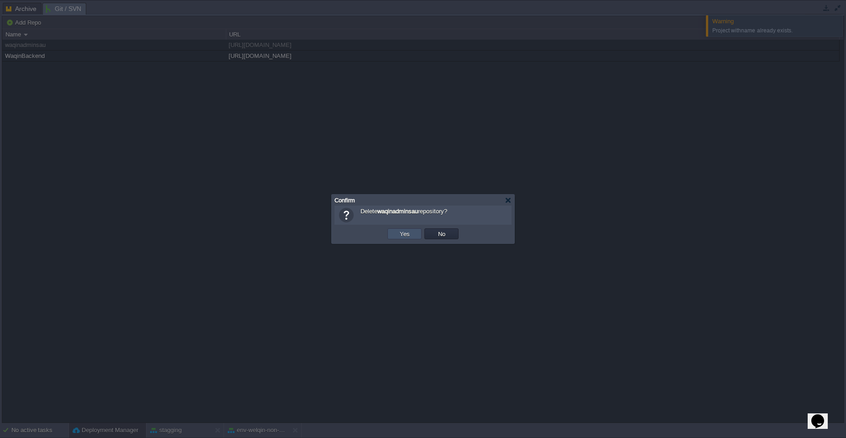
click at [406, 235] on button "Yes" at bounding box center [405, 234] width 16 height 8
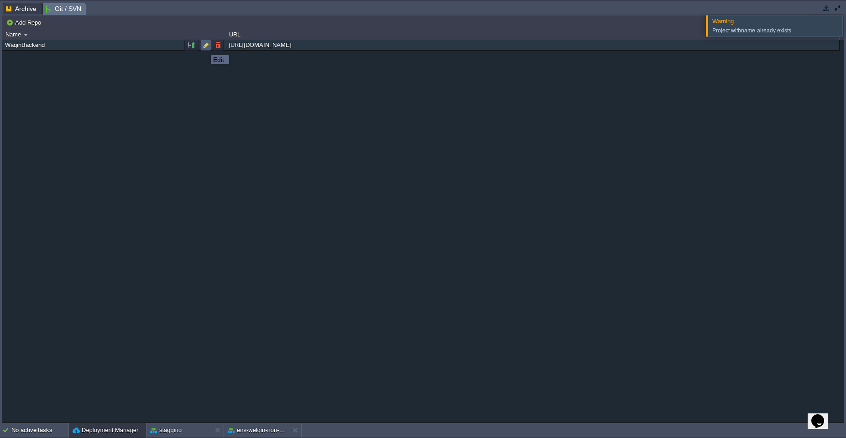
click at [204, 47] on button "button" at bounding box center [206, 45] width 8 height 8
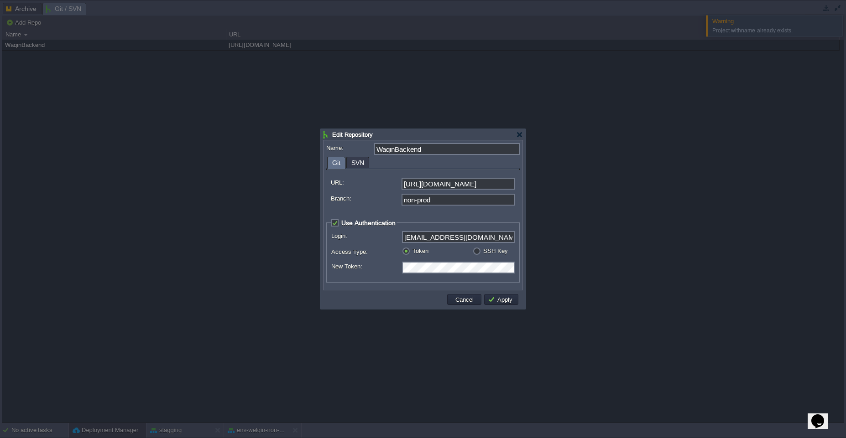
scroll to position [0, 0]
click at [384, 258] on div "Access Type: Token SSH Key" at bounding box center [422, 253] width 183 height 13
click at [503, 300] on button "Apply" at bounding box center [501, 300] width 27 height 8
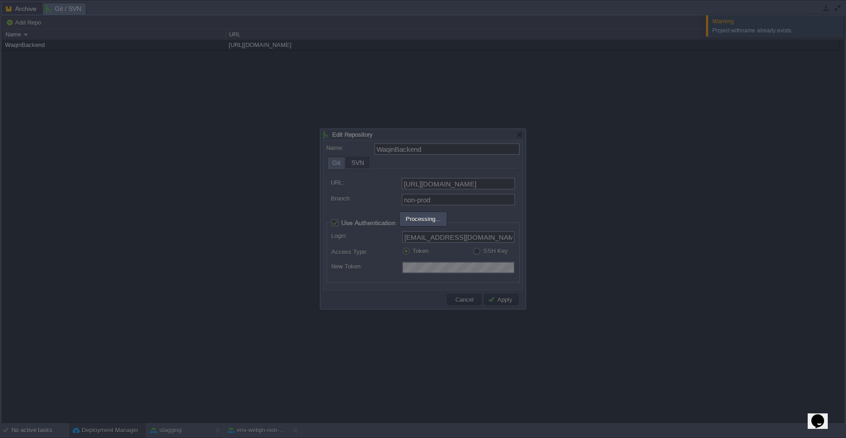
click at [503, 300] on div at bounding box center [422, 219] width 205 height 180
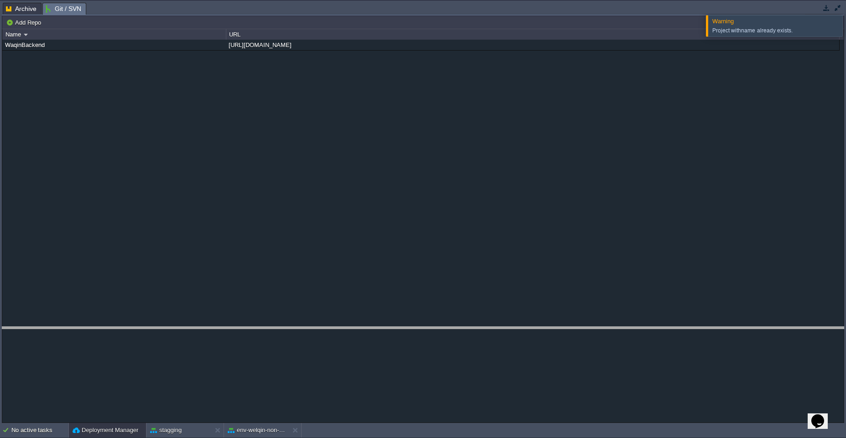
drag, startPoint x: 348, startPoint y: 12, endPoint x: 431, endPoint y: 337, distance: 334.8
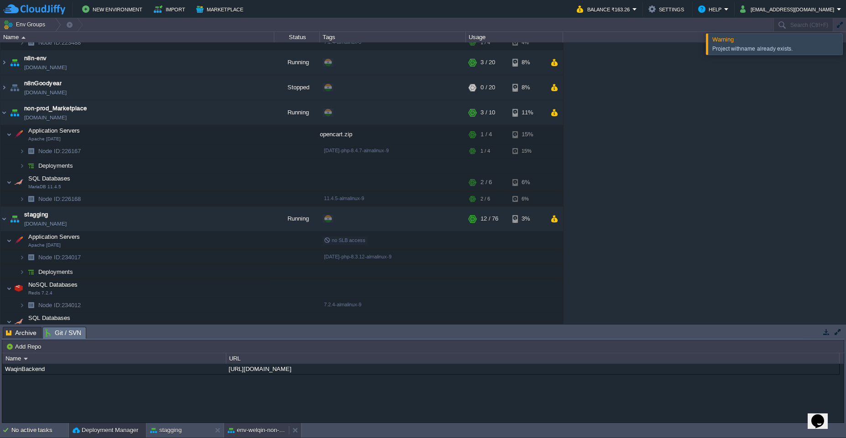
click at [265, 432] on button "env-welqin-non-prod" at bounding box center [256, 430] width 57 height 9
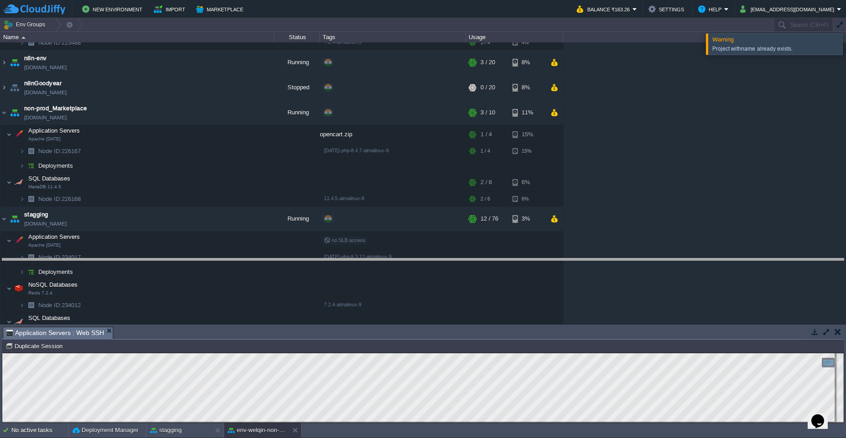
drag, startPoint x: 375, startPoint y: 338, endPoint x: 367, endPoint y: 269, distance: 69.4
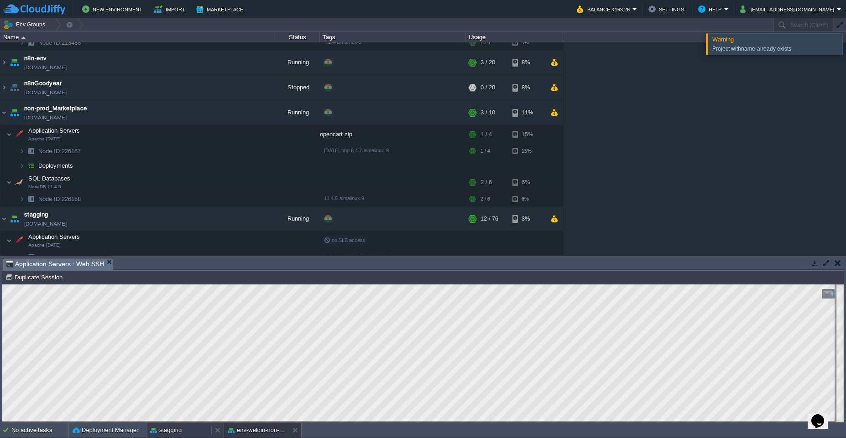
click at [177, 435] on div "stagging" at bounding box center [178, 430] width 65 height 15
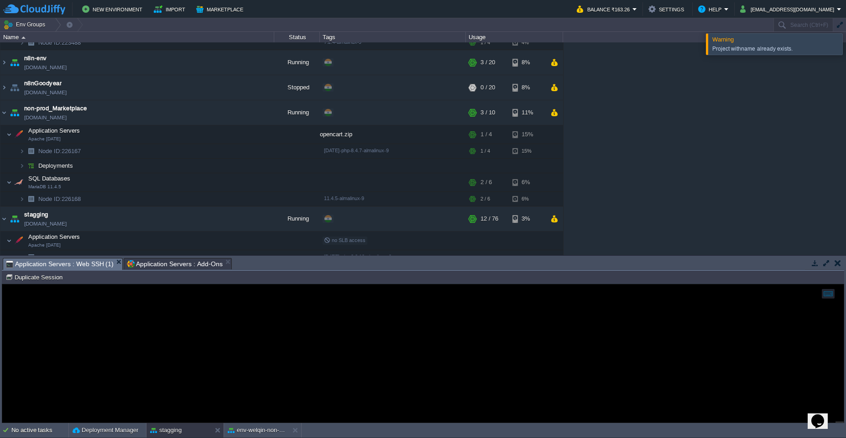
click at [68, 265] on span "Application Servers : Web SSH (1)" at bounding box center [60, 264] width 108 height 11
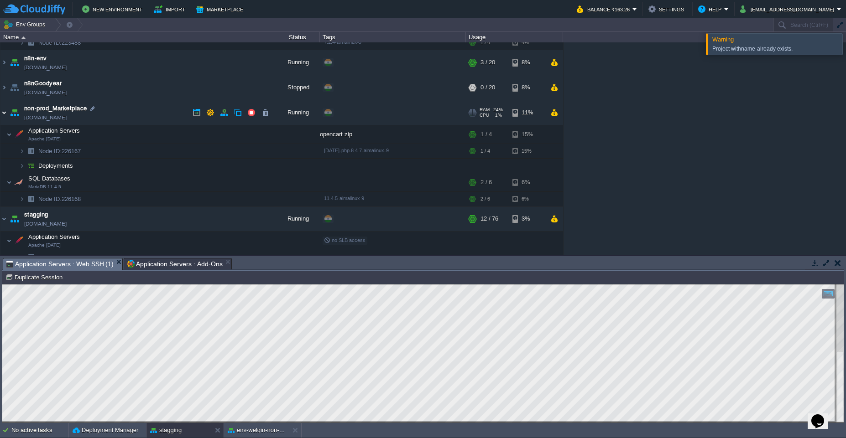
click at [6, 114] on img at bounding box center [3, 112] width 7 height 25
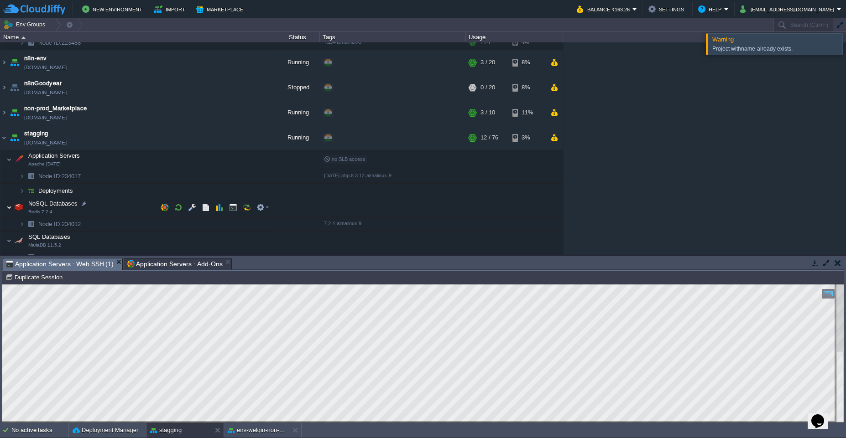
click at [9, 207] on img at bounding box center [8, 207] width 5 height 18
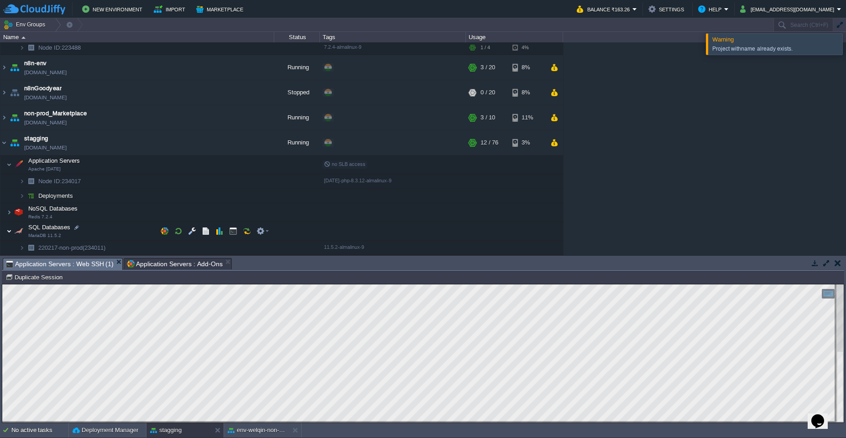
click at [11, 233] on img at bounding box center [8, 231] width 5 height 18
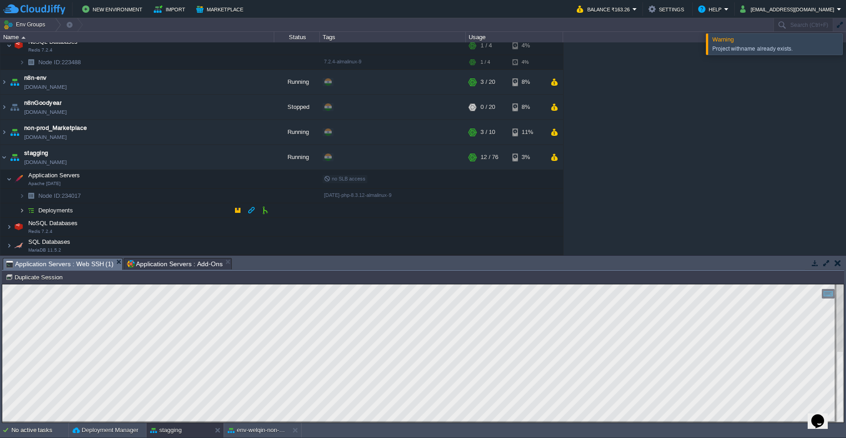
click at [24, 212] on img at bounding box center [21, 210] width 5 height 14
click at [250, 225] on button "button" at bounding box center [251, 225] width 8 height 8
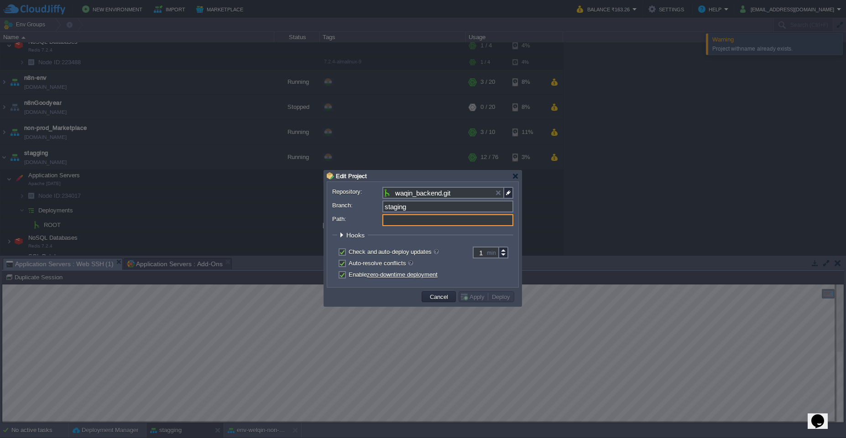
click at [411, 222] on input "Path:" at bounding box center [447, 220] width 131 height 12
type input "ROOT"
click at [367, 215] on label "Path:" at bounding box center [356, 219] width 49 height 10
click at [382, 215] on input "ROOT" at bounding box center [447, 220] width 131 height 12
type input "ROOT"
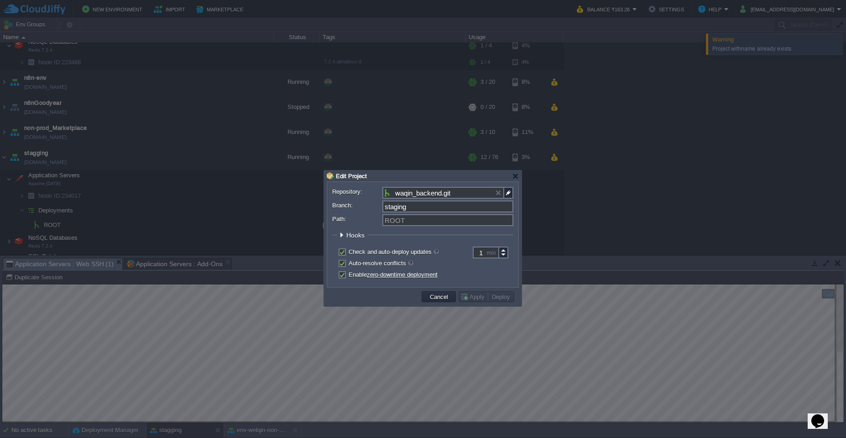
click at [349, 236] on span "Hooks" at bounding box center [356, 235] width 21 height 7
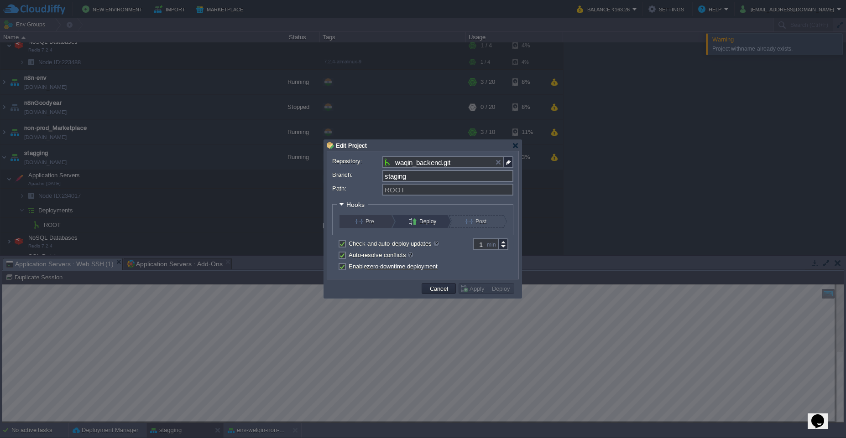
click at [370, 220] on button "Pre" at bounding box center [370, 221] width 31 height 13
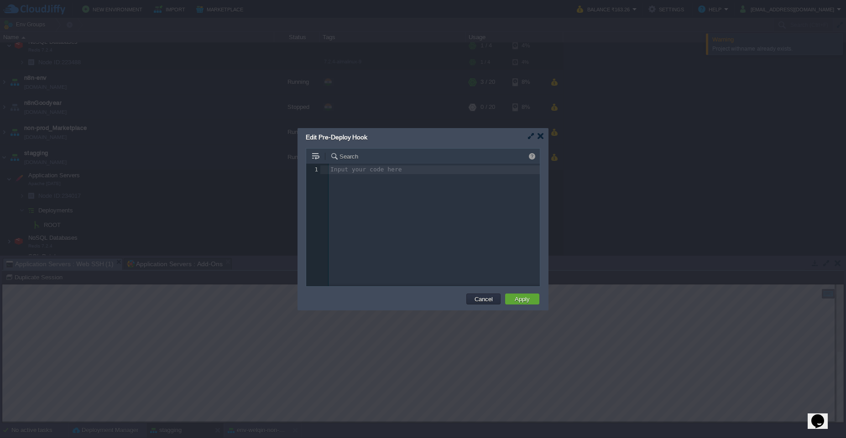
scroll to position [3, 0]
click at [484, 300] on button "Cancel" at bounding box center [484, 299] width 24 height 8
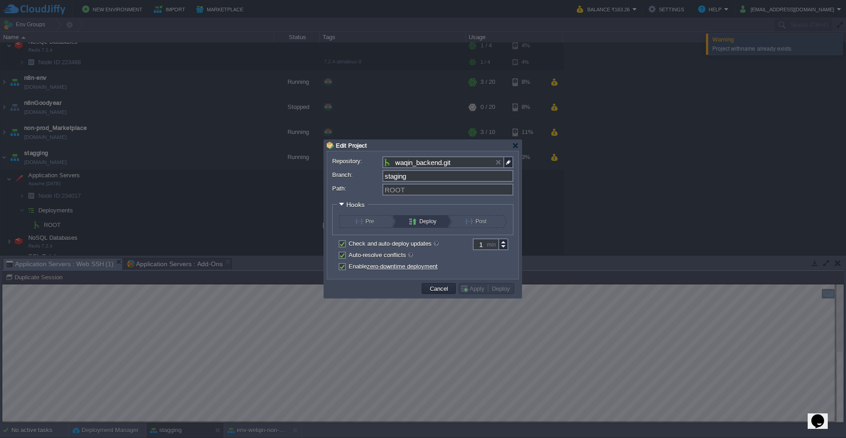
click at [459, 162] on input "waqin_backend.git" at bounding box center [443, 162] width 122 height 12
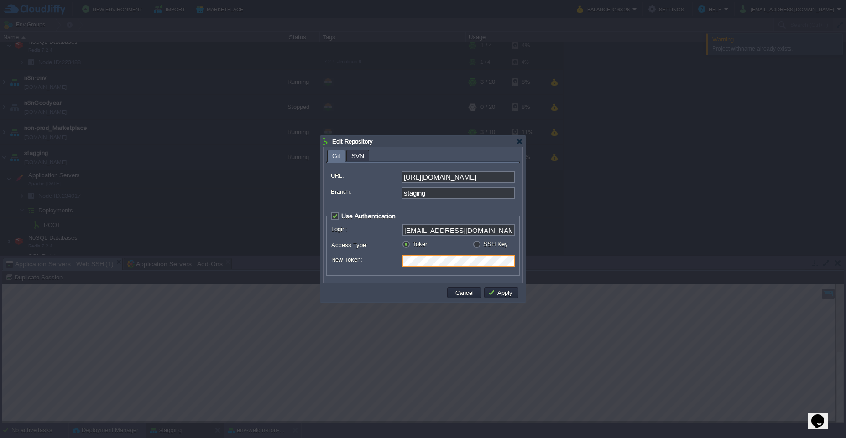
scroll to position [0, 0]
click at [408, 282] on div "Name: waqin_backend.git Git SVN URL: [URL][DOMAIN_NAME] Branch: staging Use Aut…" at bounding box center [422, 215] width 199 height 136
click at [504, 291] on button "Apply" at bounding box center [501, 293] width 27 height 8
type input "waqin_backend.git"
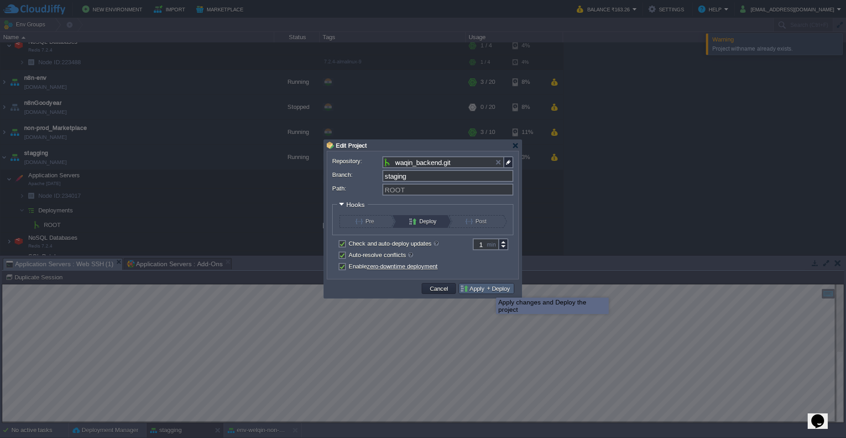
click at [495, 289] on button "Deploy" at bounding box center [501, 289] width 24 height 8
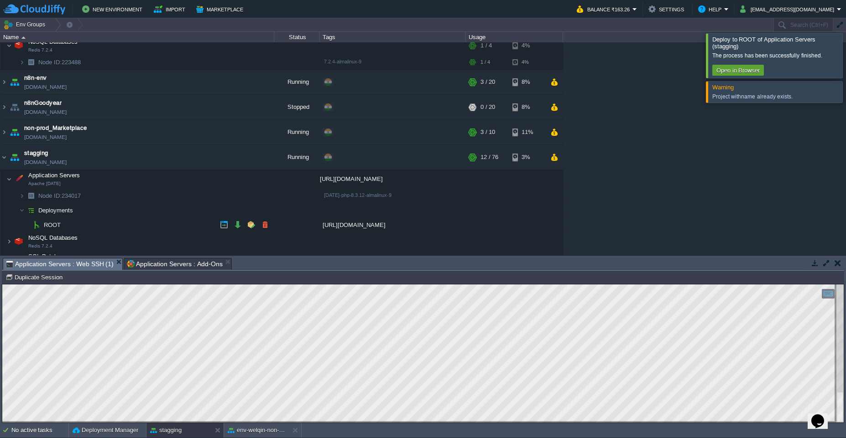
scroll to position [317, 0]
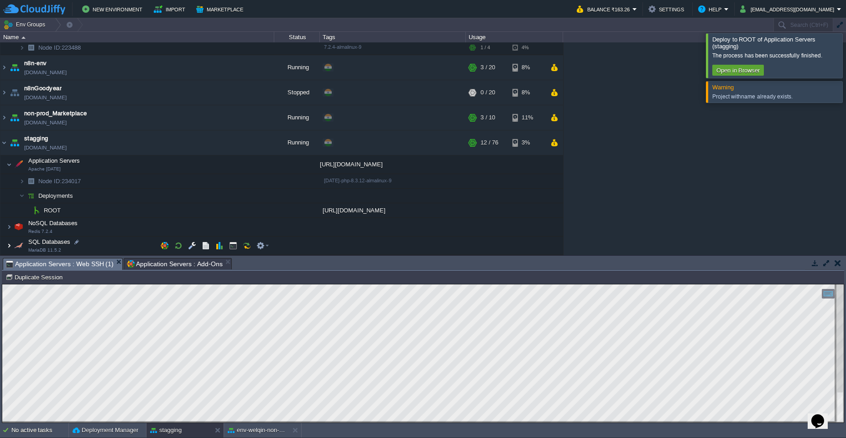
click at [10, 244] on img at bounding box center [8, 246] width 5 height 18
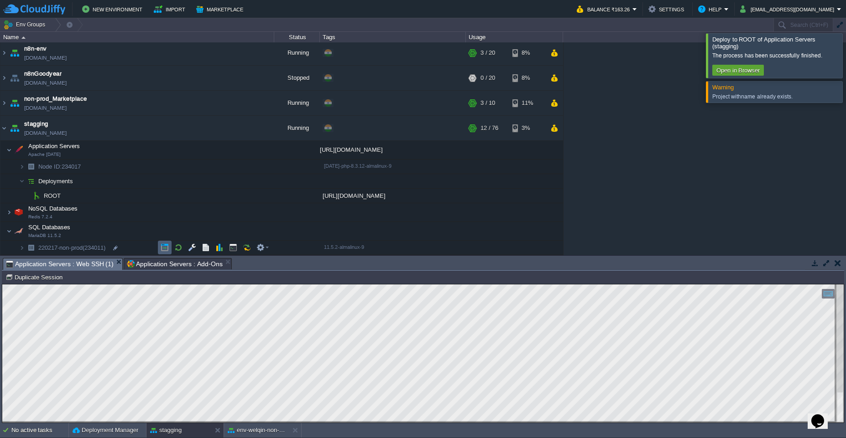
click at [164, 250] on button "button" at bounding box center [165, 248] width 8 height 8
click at [6, 132] on img at bounding box center [3, 128] width 7 height 25
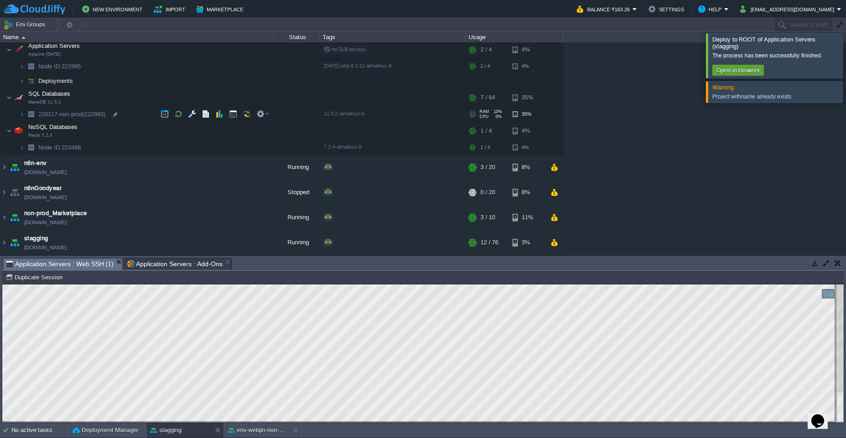
scroll to position [0, 0]
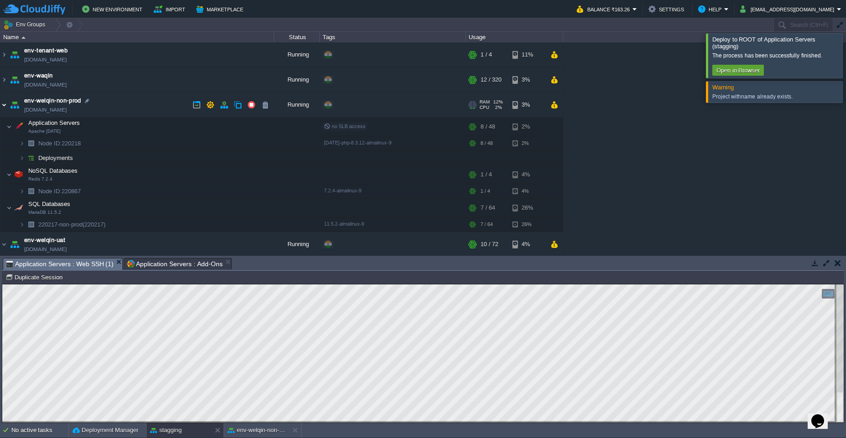
click at [7, 107] on img at bounding box center [3, 105] width 7 height 25
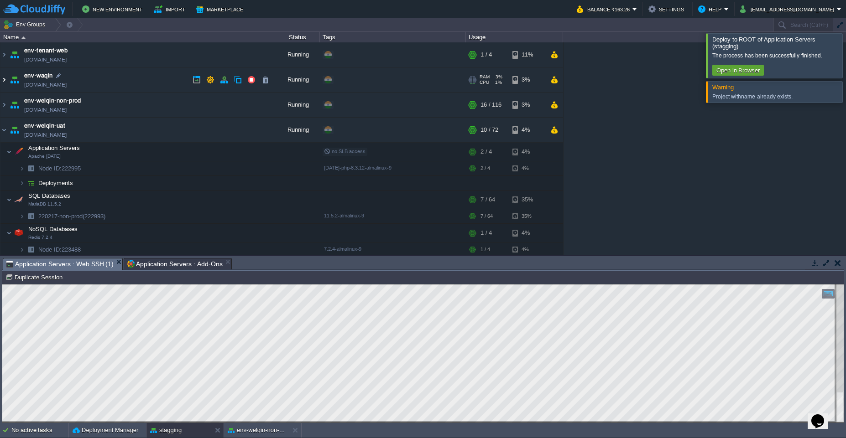
click at [5, 81] on img at bounding box center [3, 80] width 7 height 25
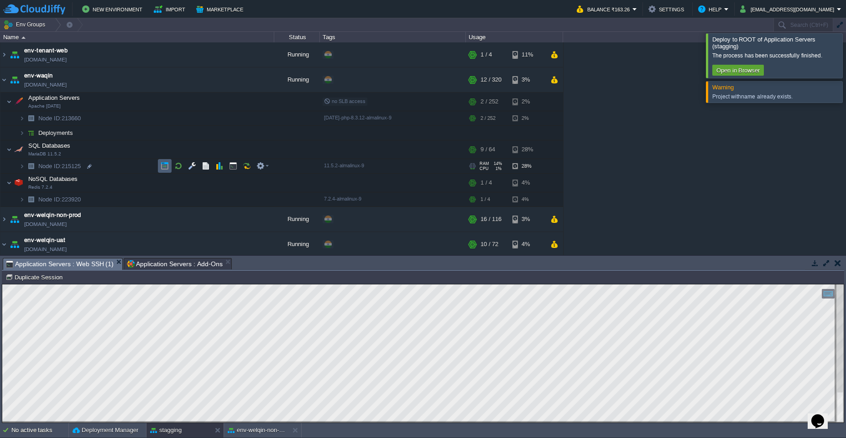
click at [166, 165] on button "button" at bounding box center [165, 166] width 8 height 8
